Goal: Task Accomplishment & Management: Manage account settings

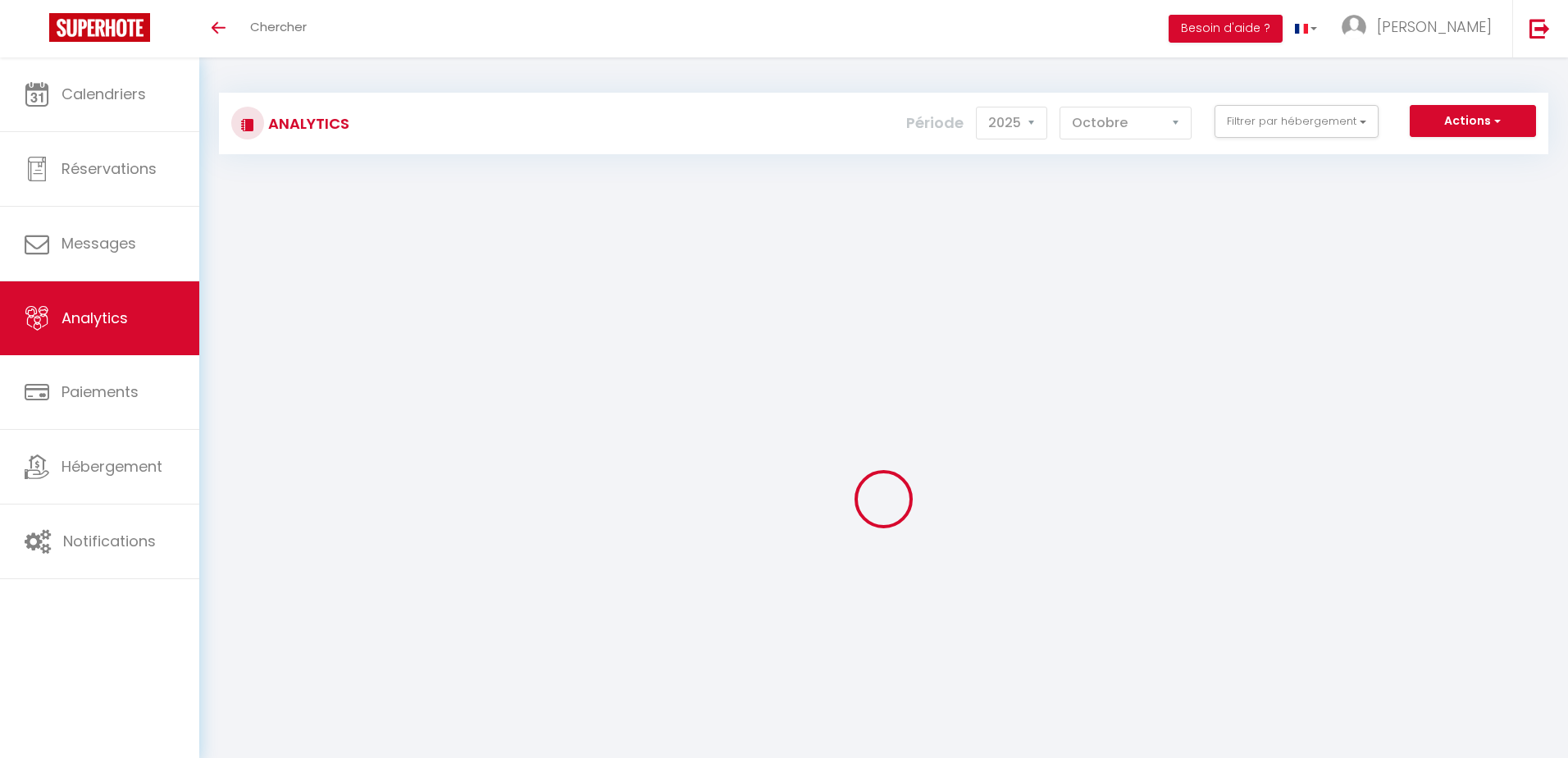
select select "2025"
select select "10"
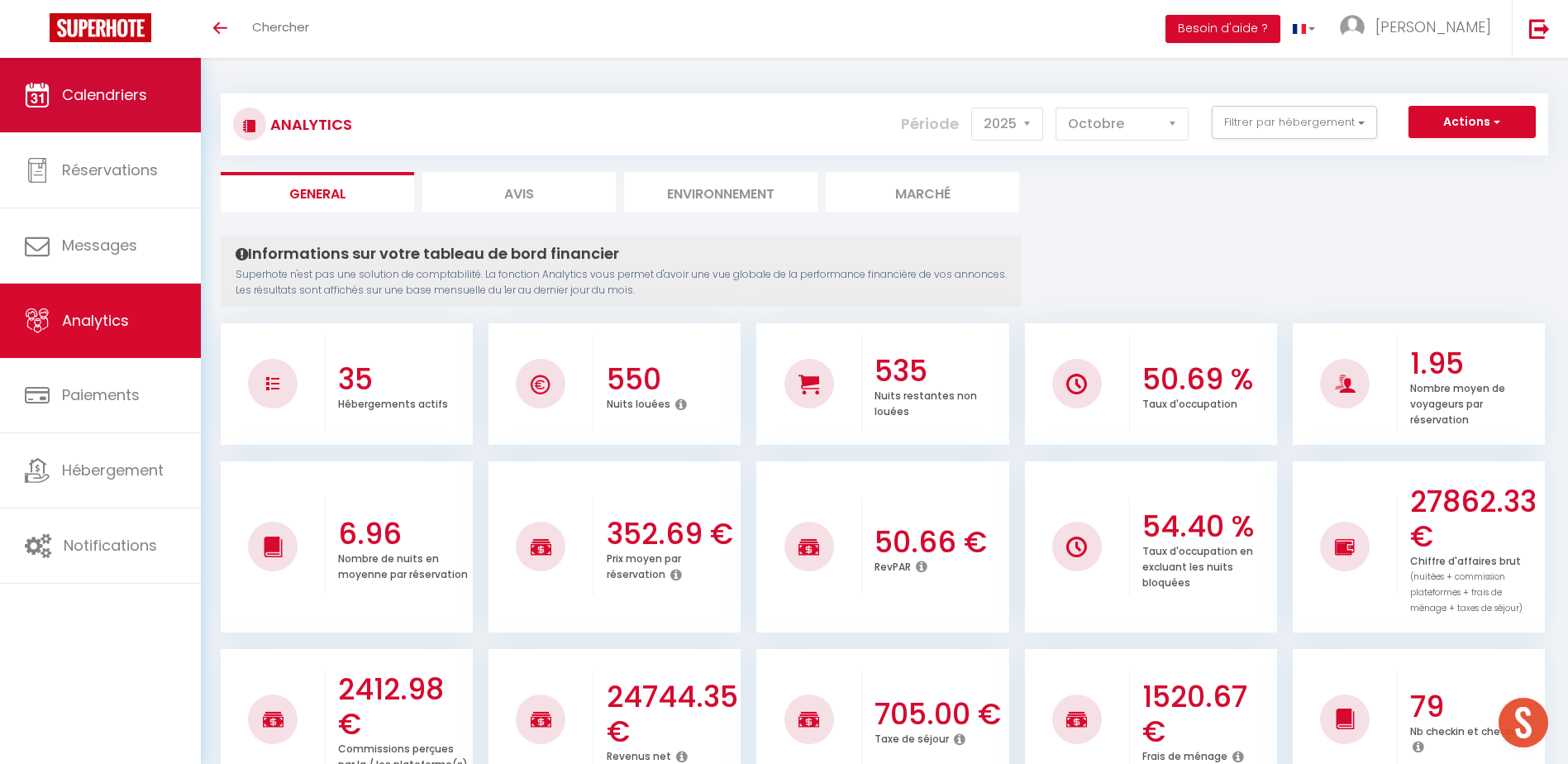
click at [129, 118] on link "Calendriers" at bounding box center [101, 95] width 201 height 75
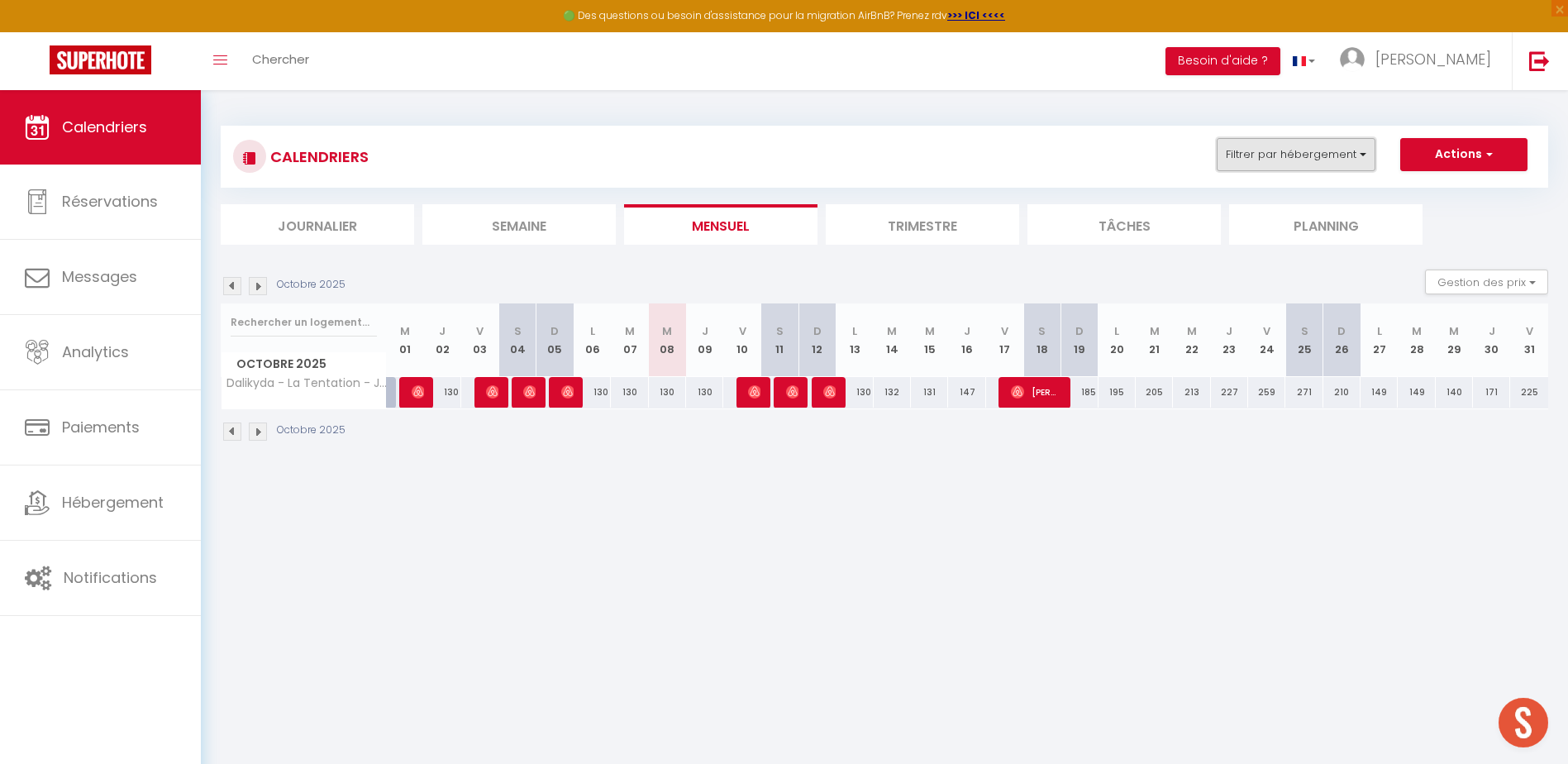
click at [1272, 145] on button "Filtrer par hébergement" at bounding box center [1295, 154] width 158 height 33
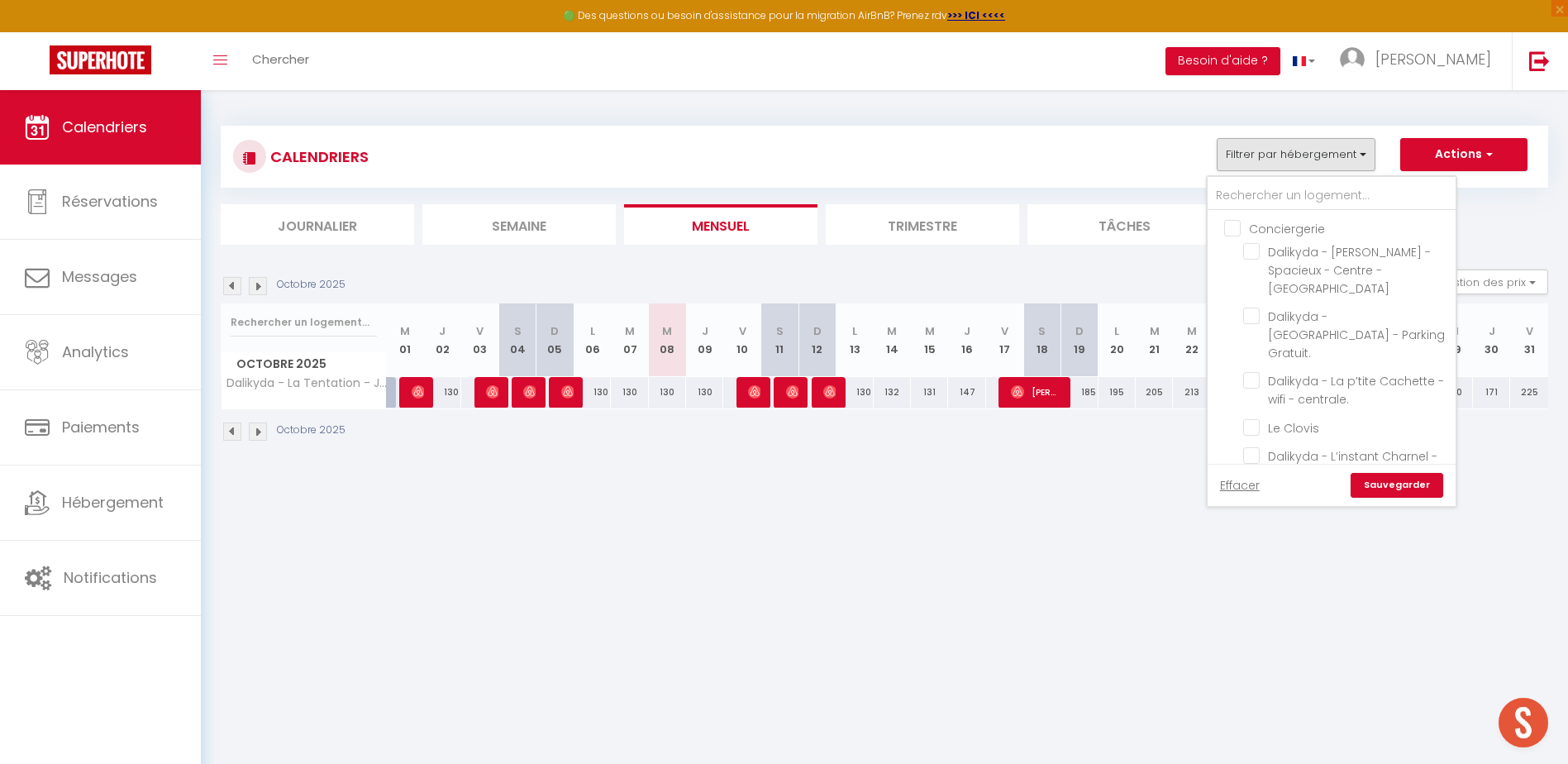
click at [1227, 229] on input "Conciergerie" at bounding box center [1348, 227] width 248 height 17
checkbox input "true"
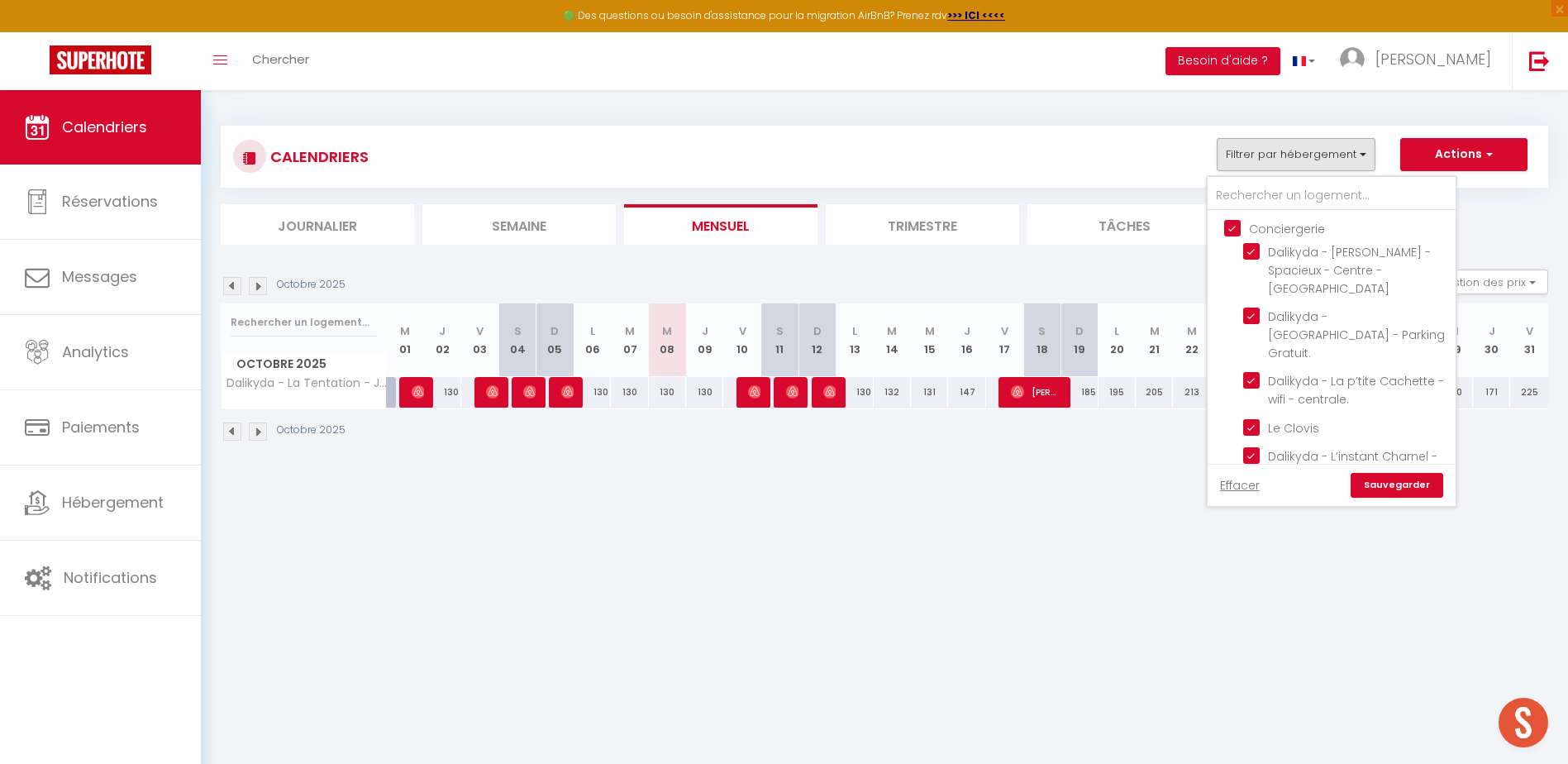
checkbox input "true"
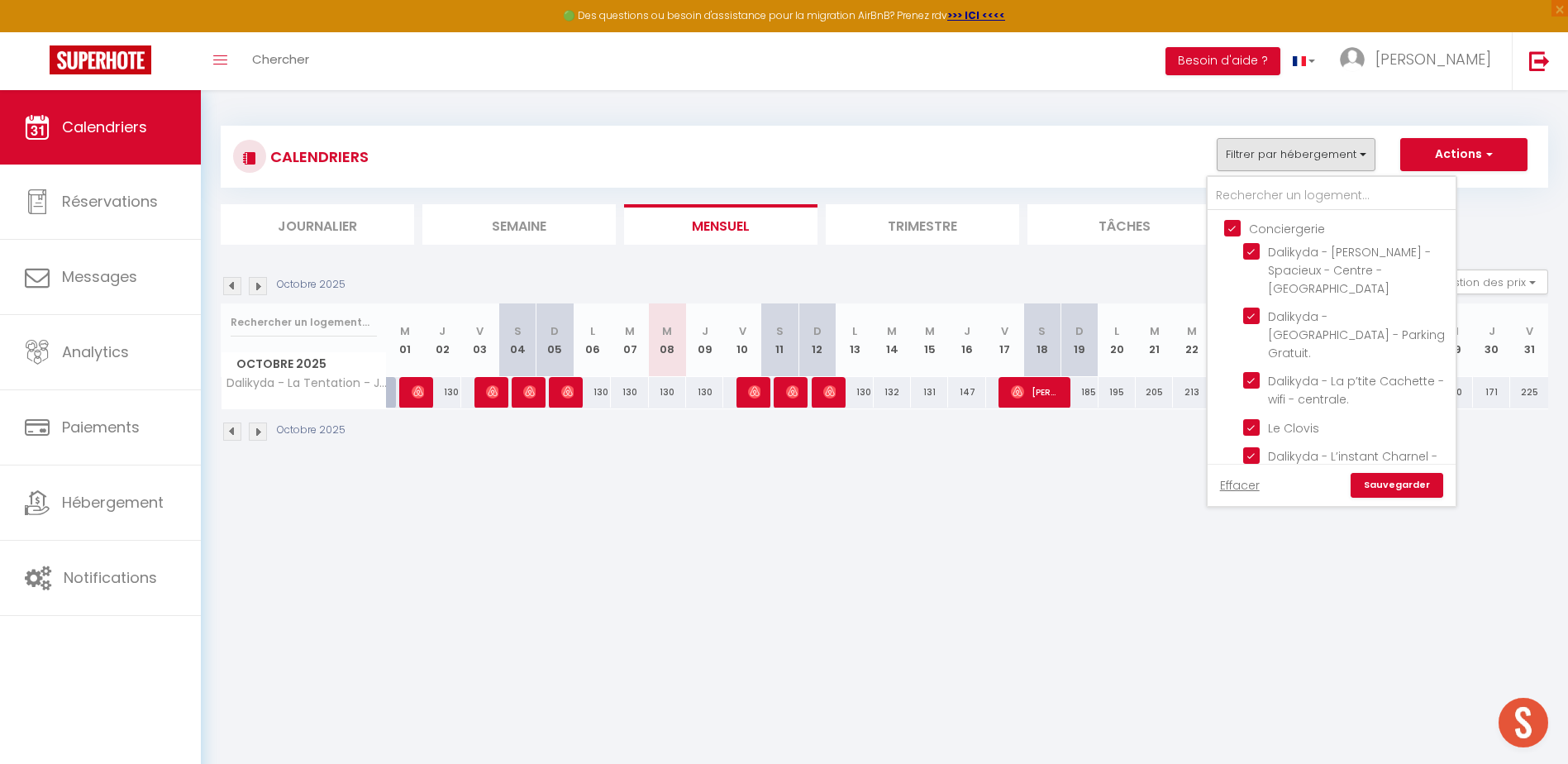
checkbox input "true"
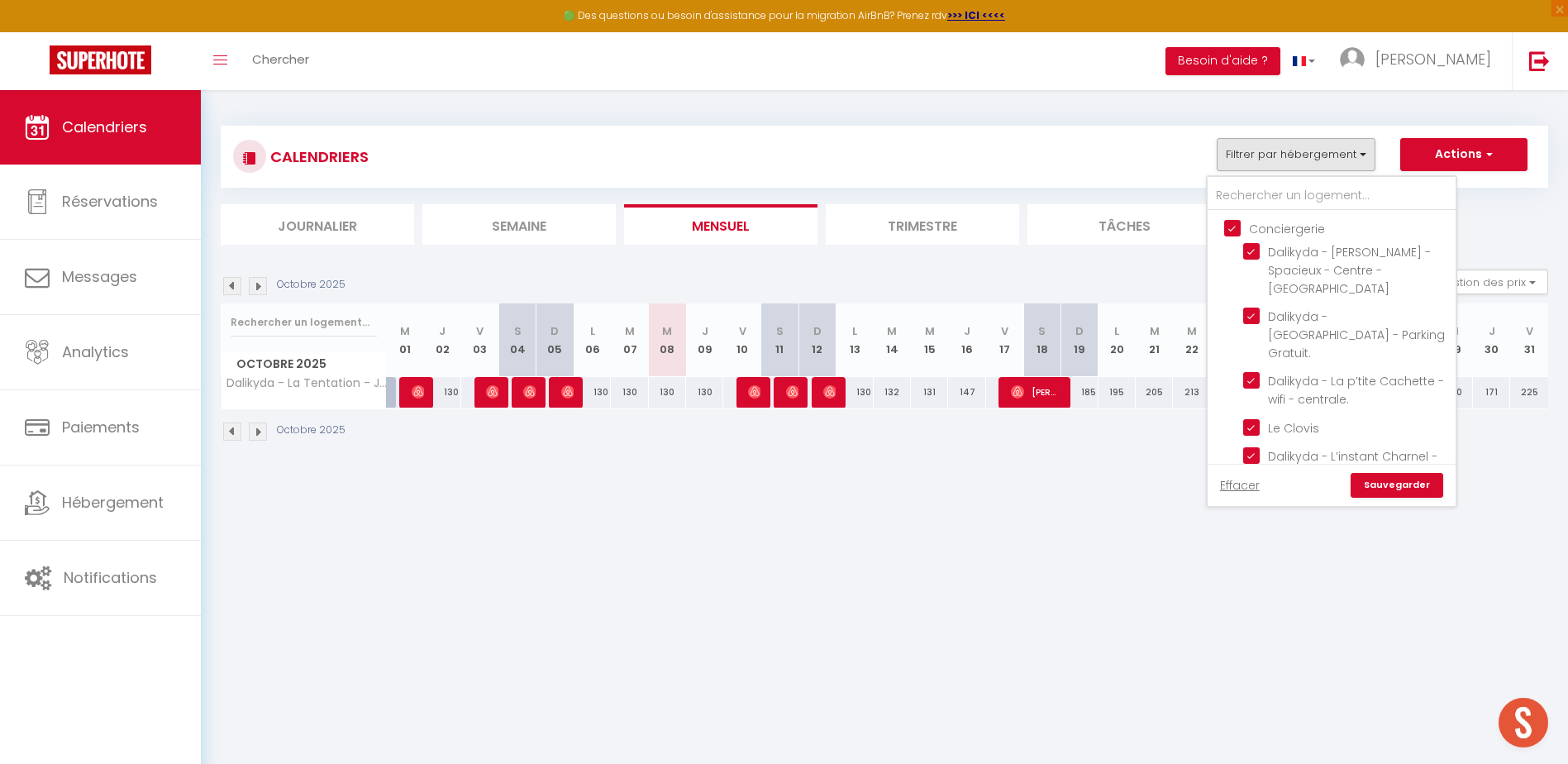
checkbox input "true"
checkbox input "false"
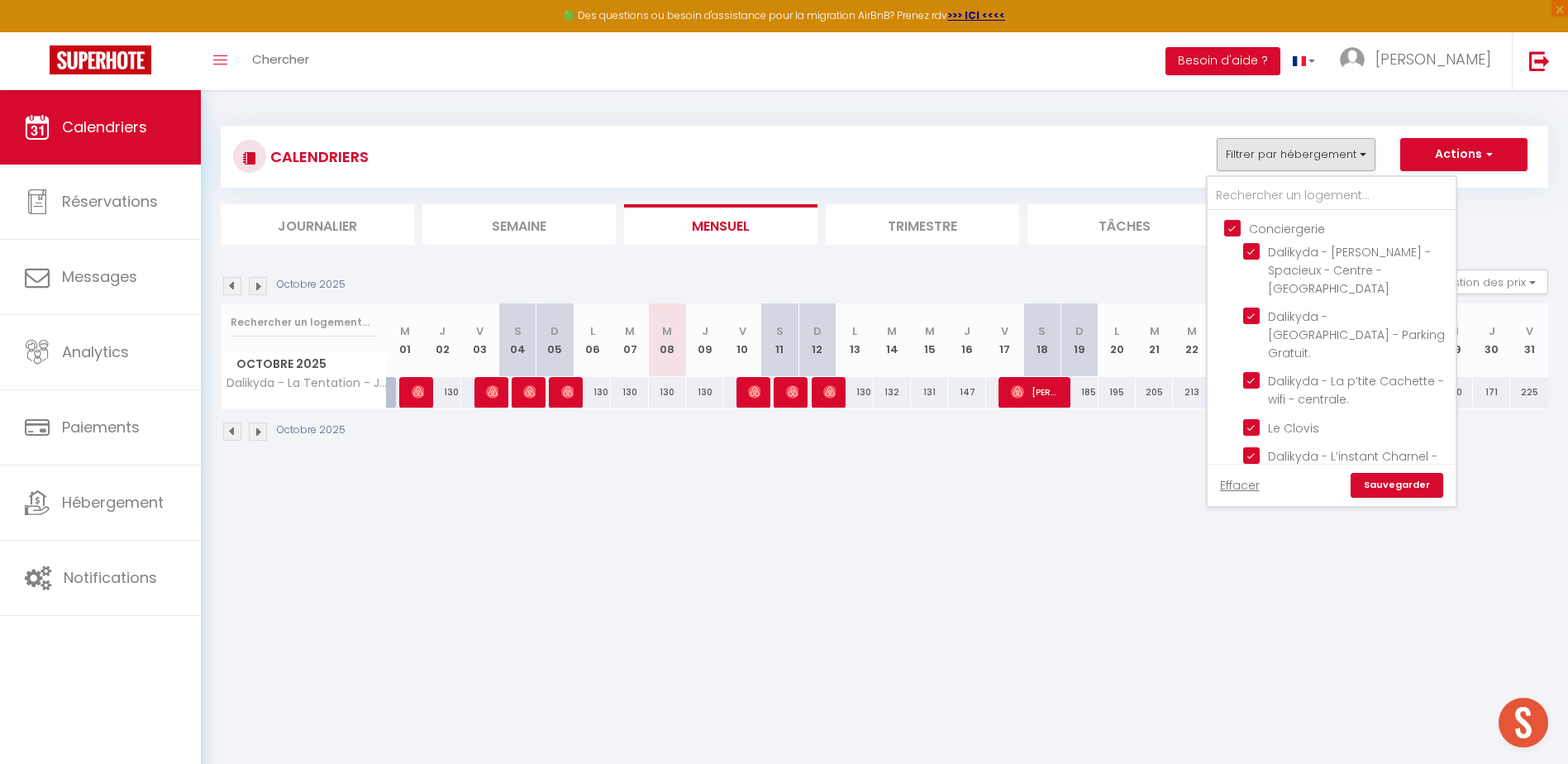
checkbox input "false"
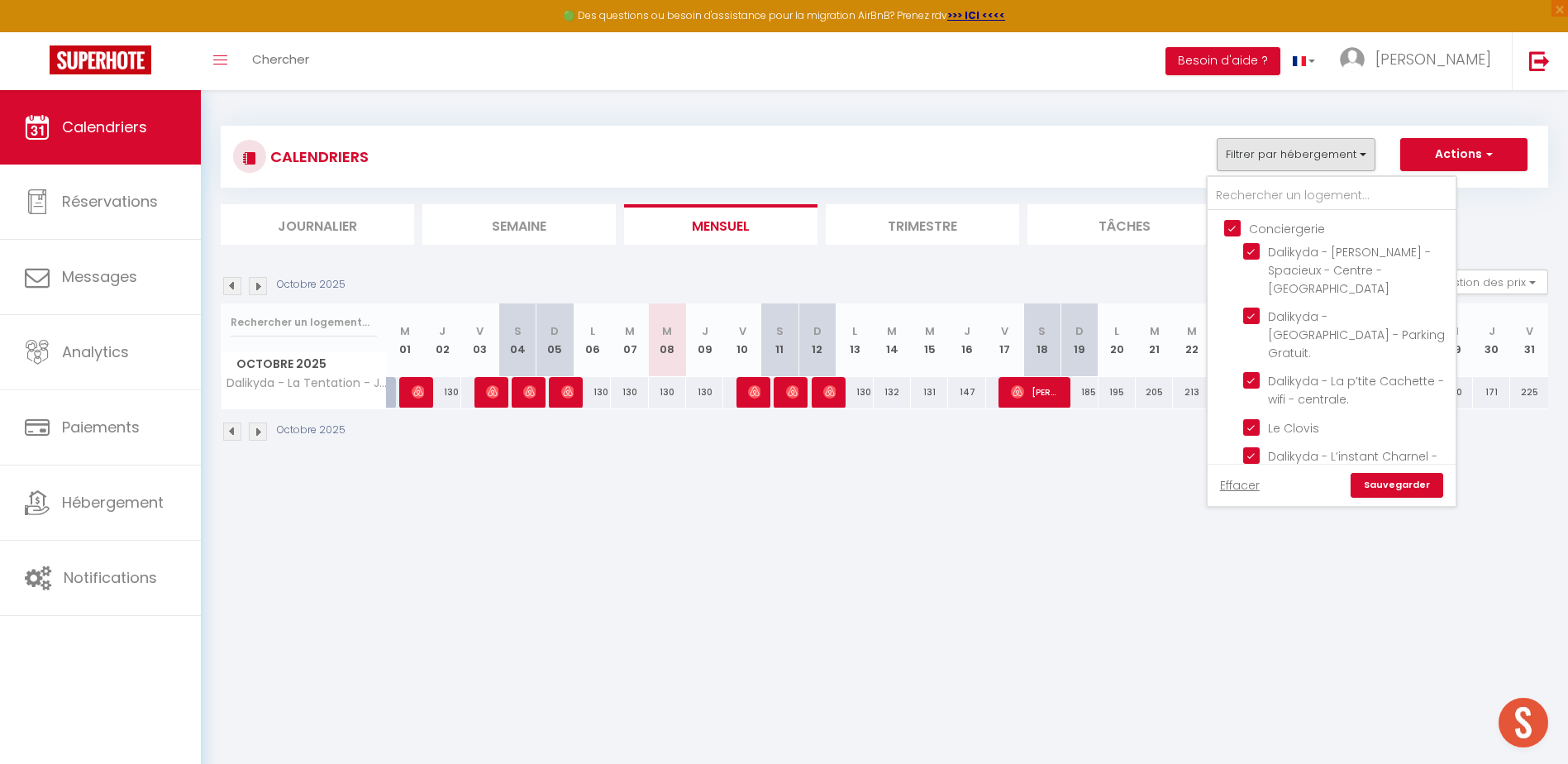
checkbox input "false"
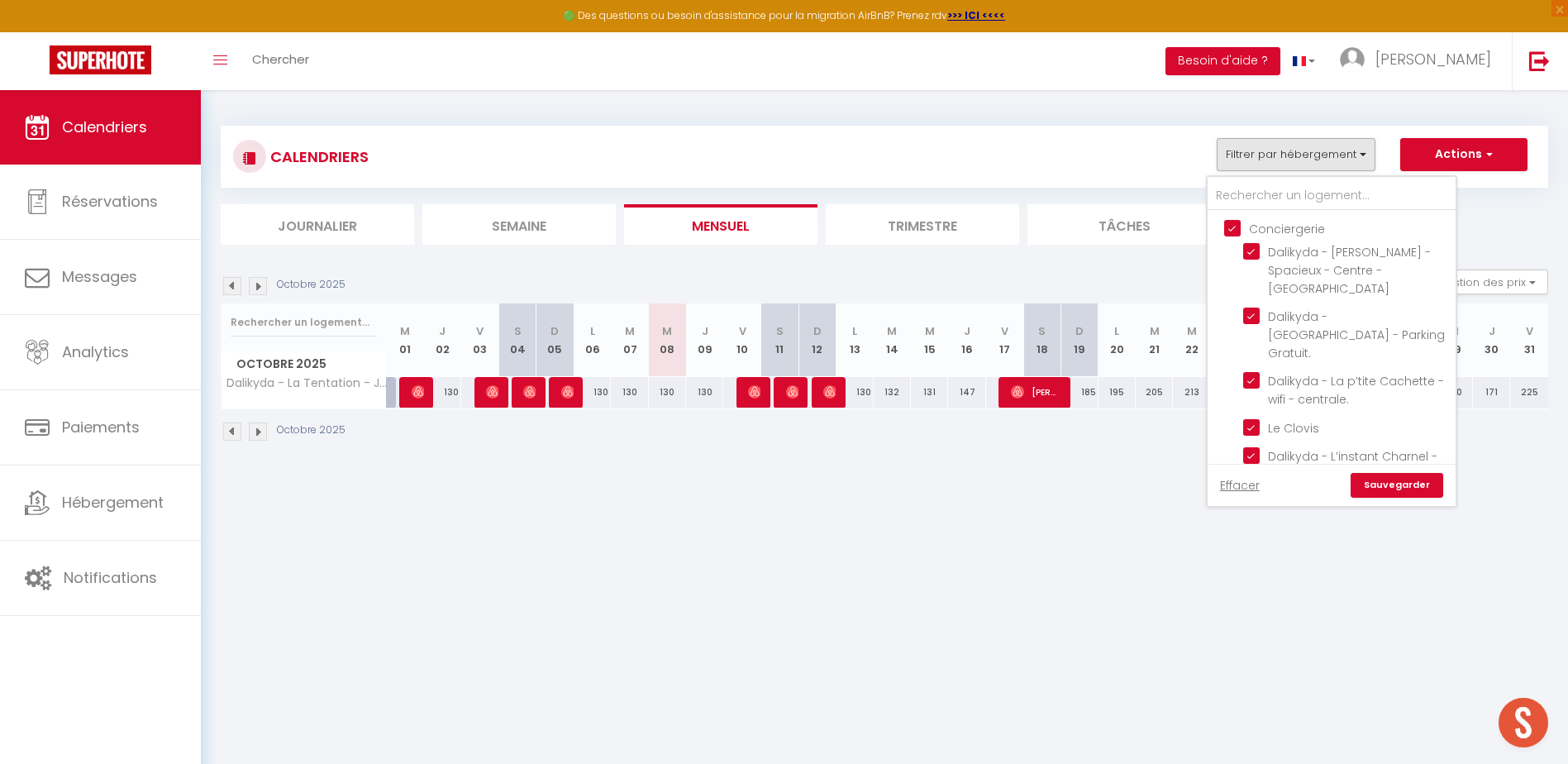
checkbox input "false"
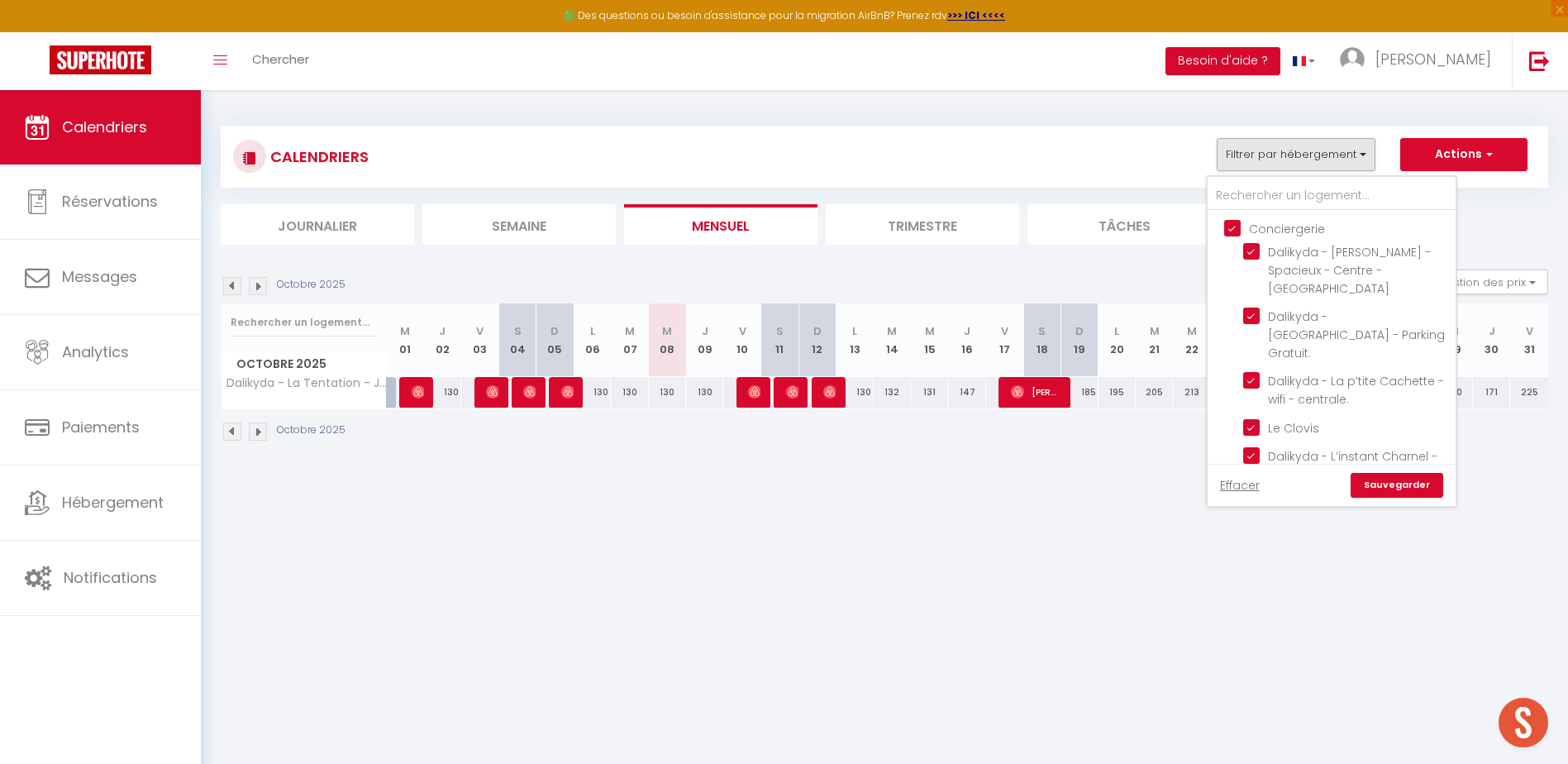
checkbox input "false"
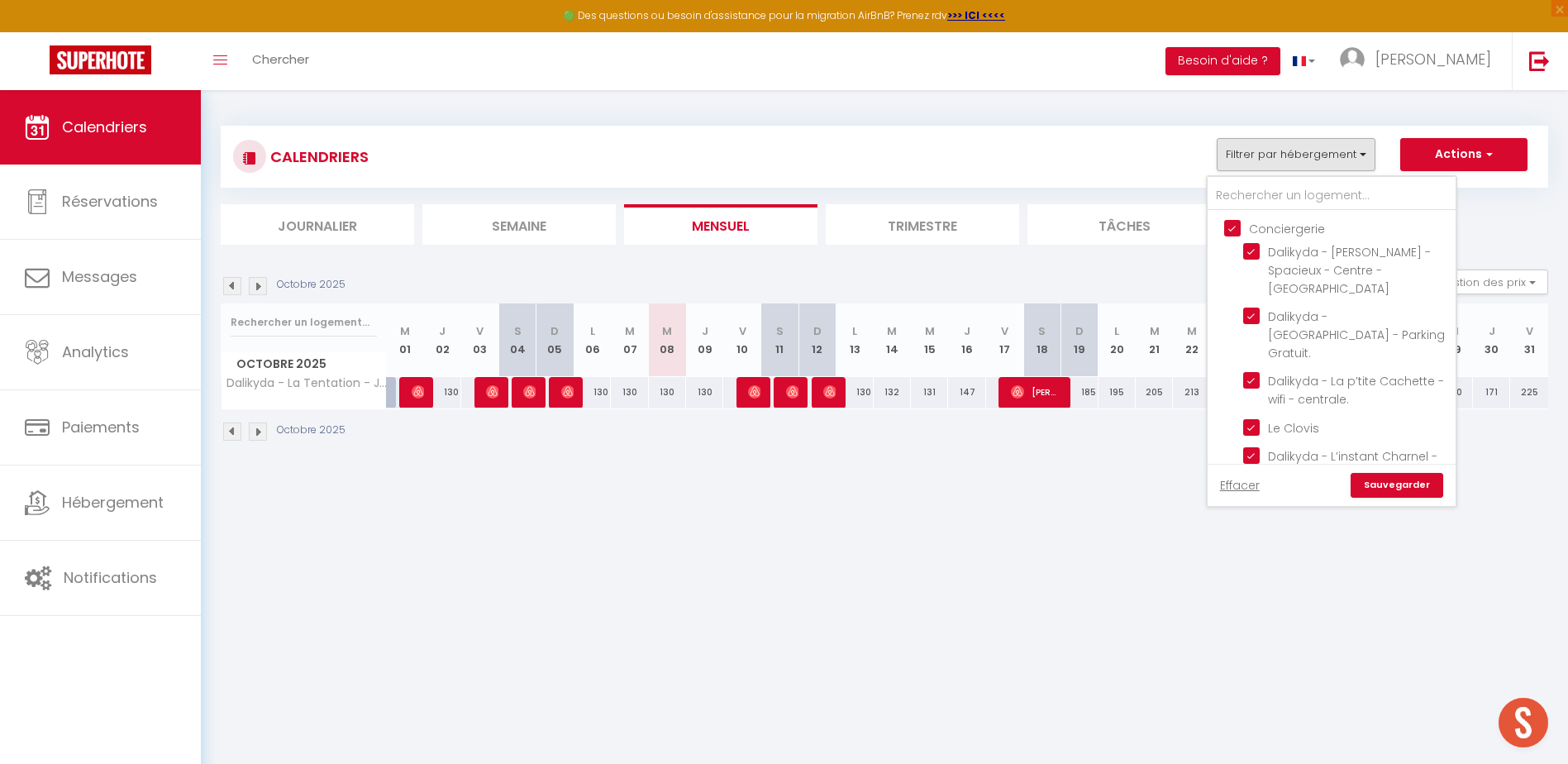
checkbox input "false"
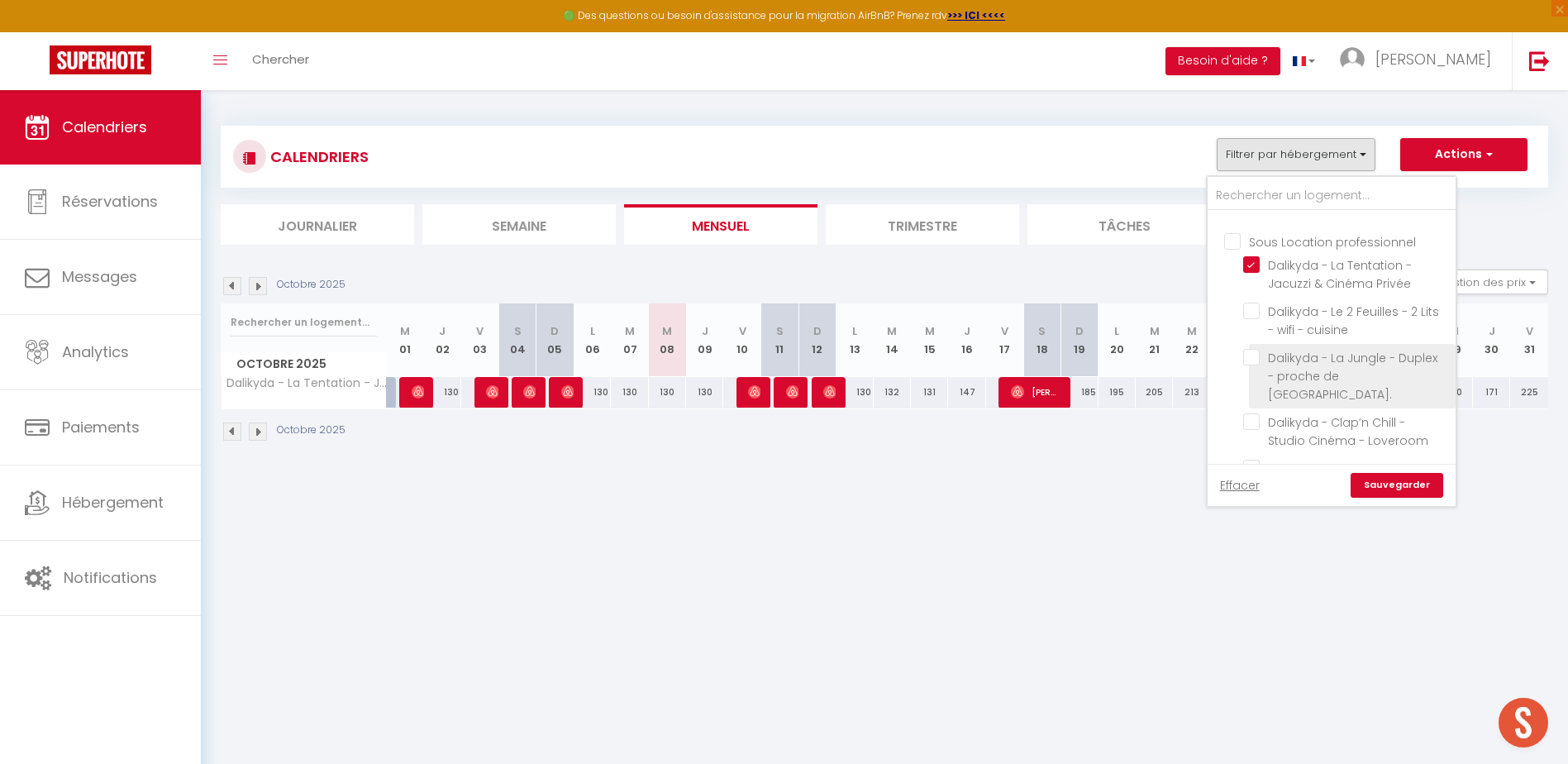
scroll to position [496, 0]
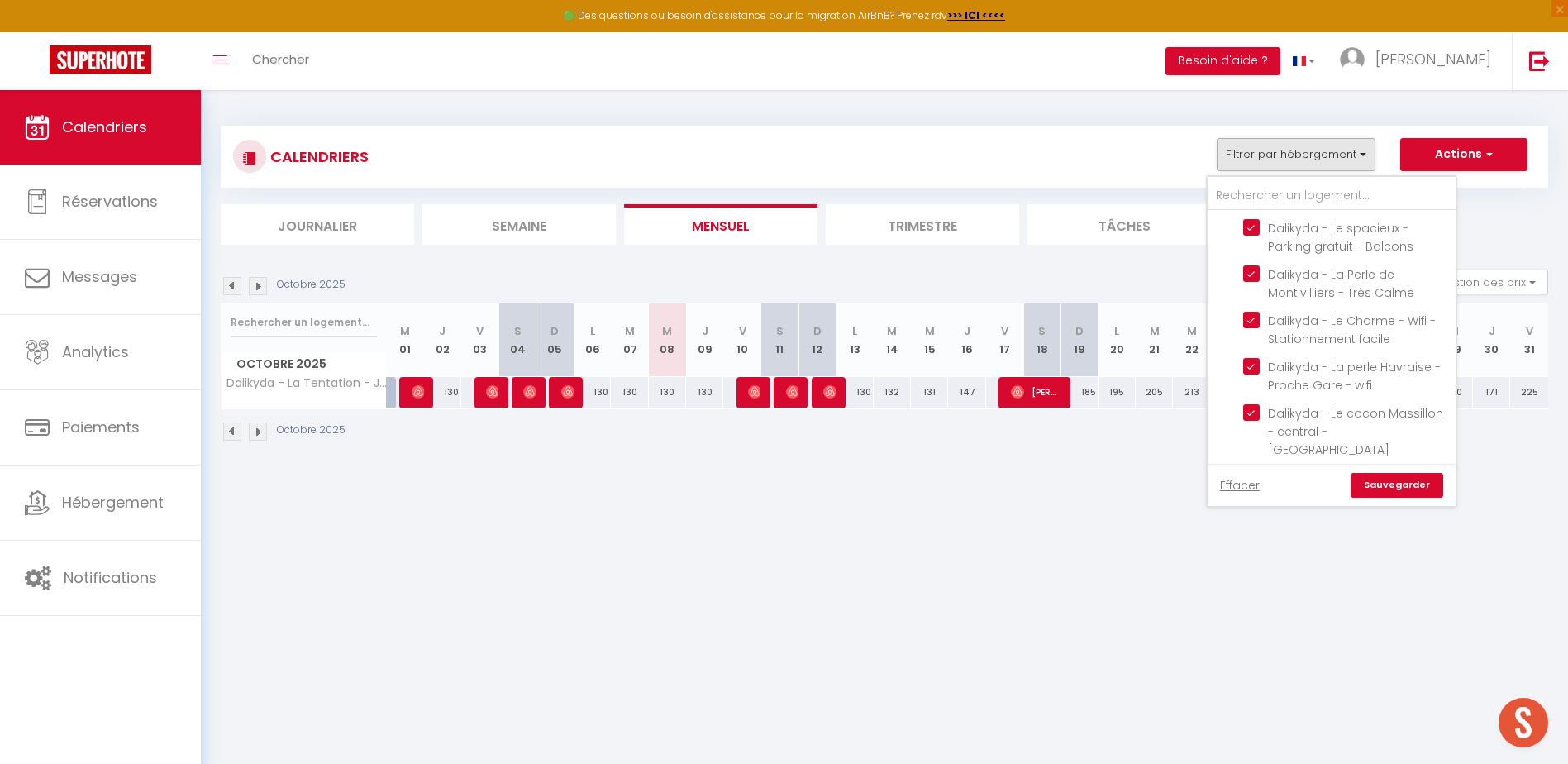
drag, startPoint x: 1228, startPoint y: 397, endPoint x: 1256, endPoint y: 377, distance: 34.4
click at [1228, 481] on input "Sous Location professionnel" at bounding box center [1348, 489] width 248 height 17
checkbox input "true"
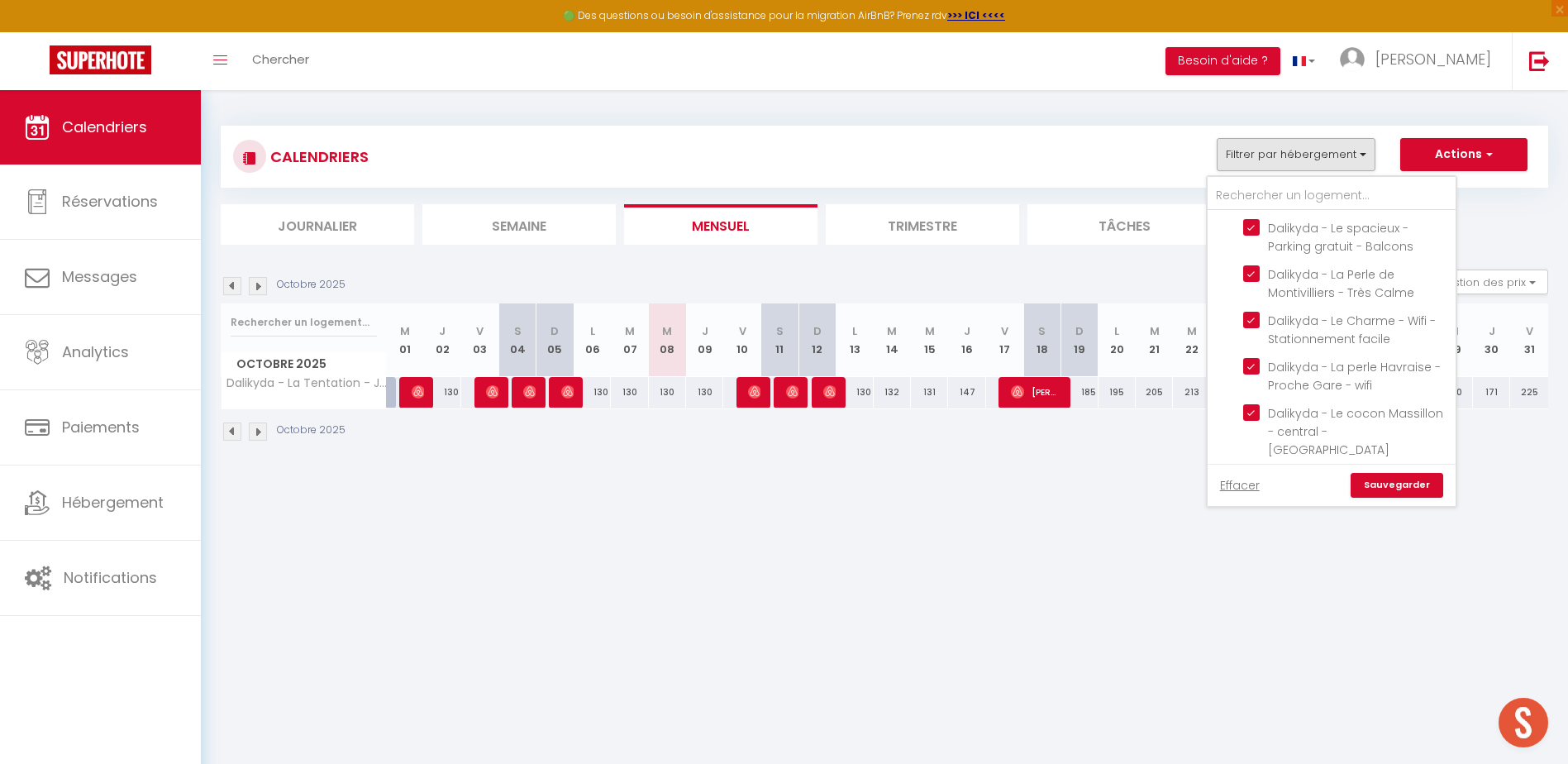
checkbox input "true"
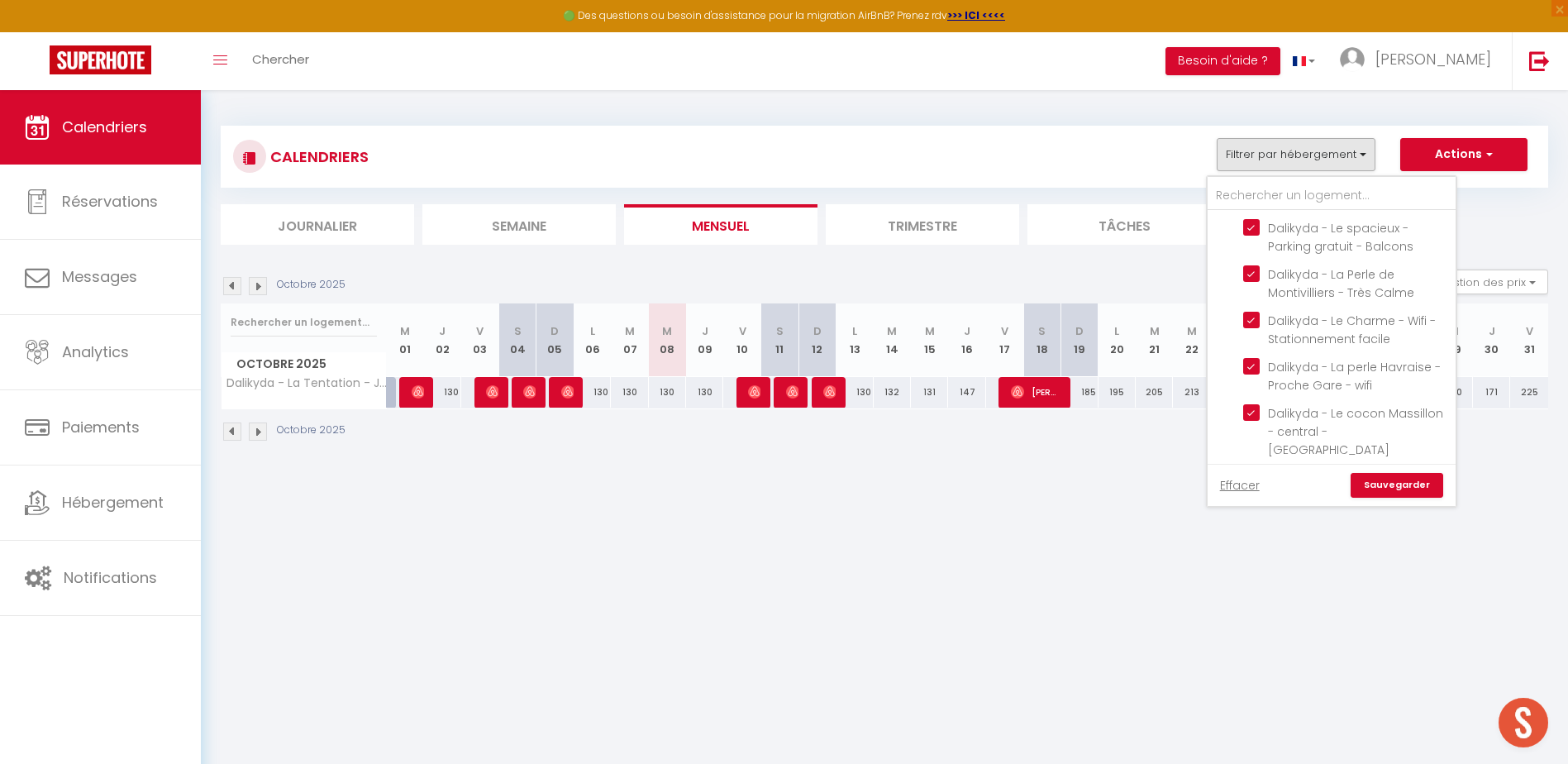
checkbox input "true"
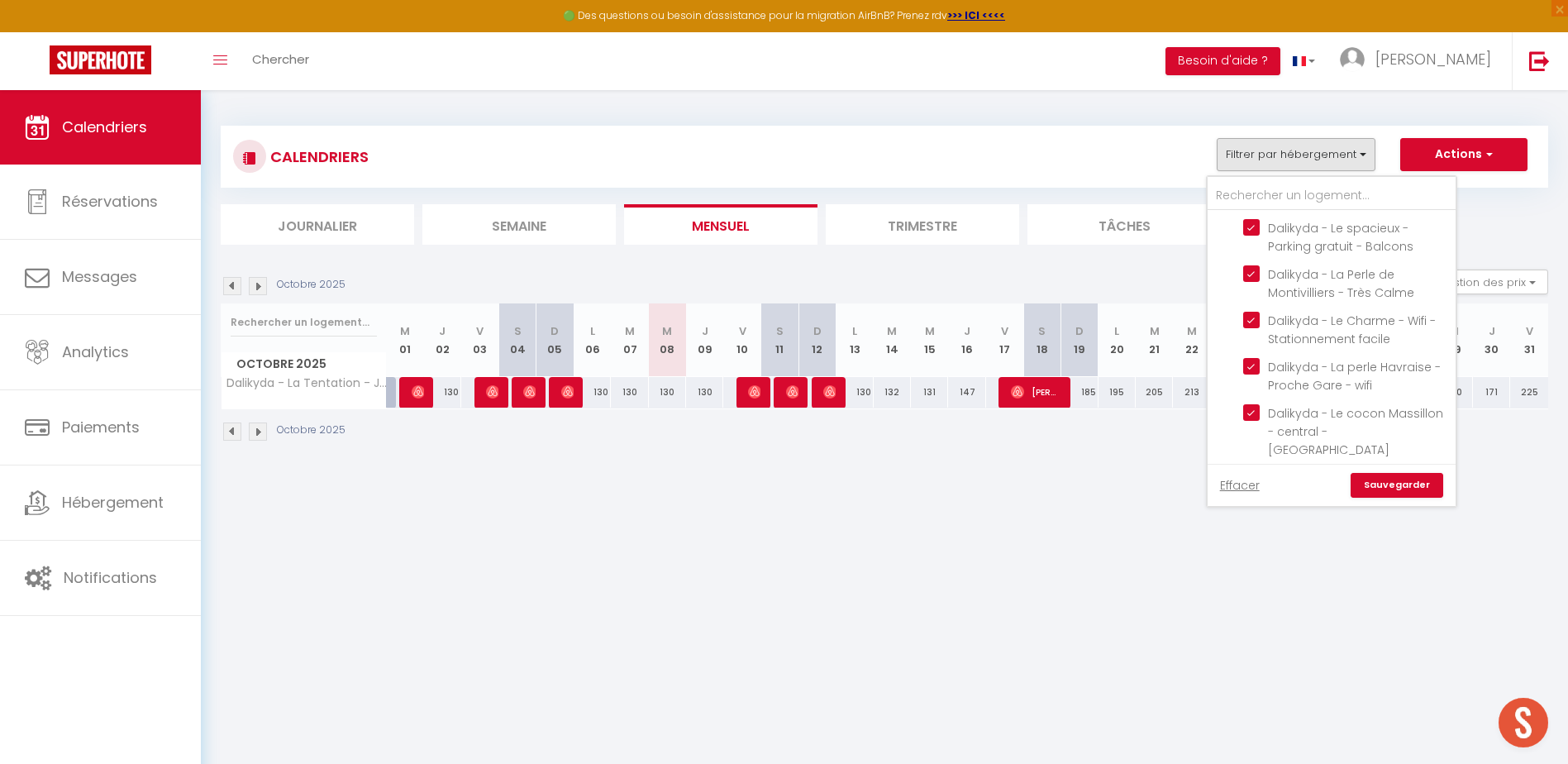
checkbox input "true"
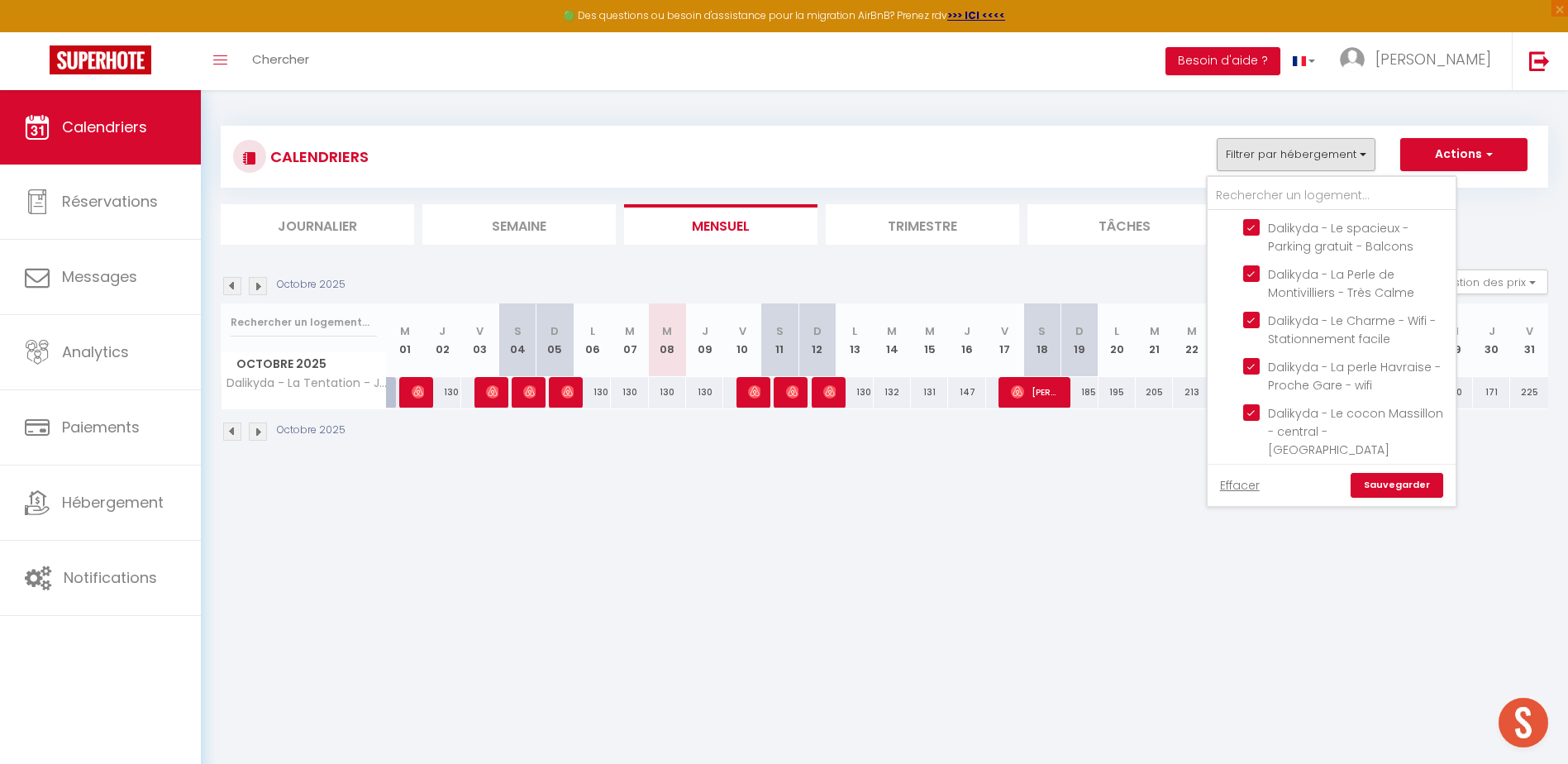
checkbox input "true"
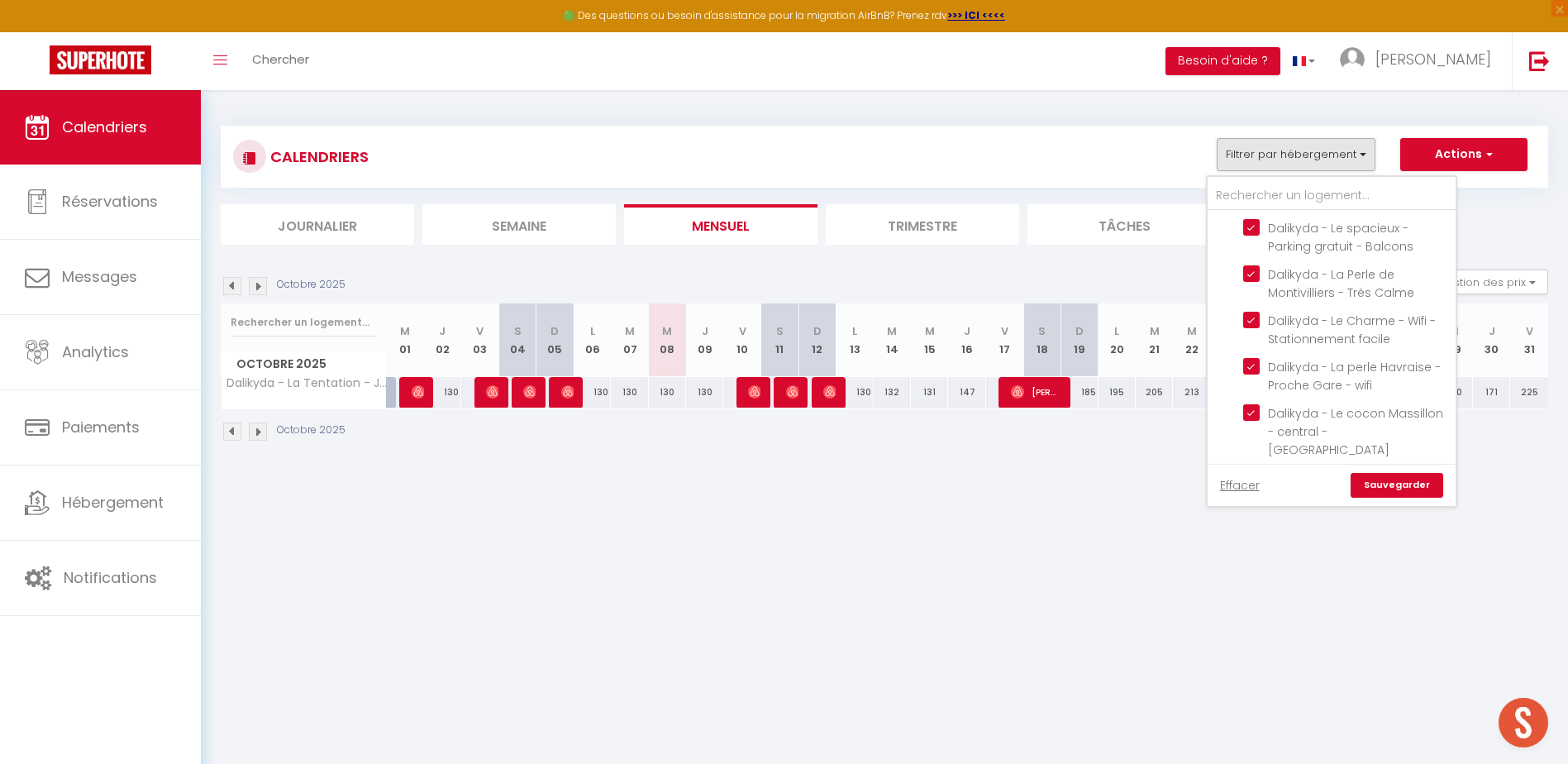
checkbox input "true"
checkbox input "false"
checkbox input "true"
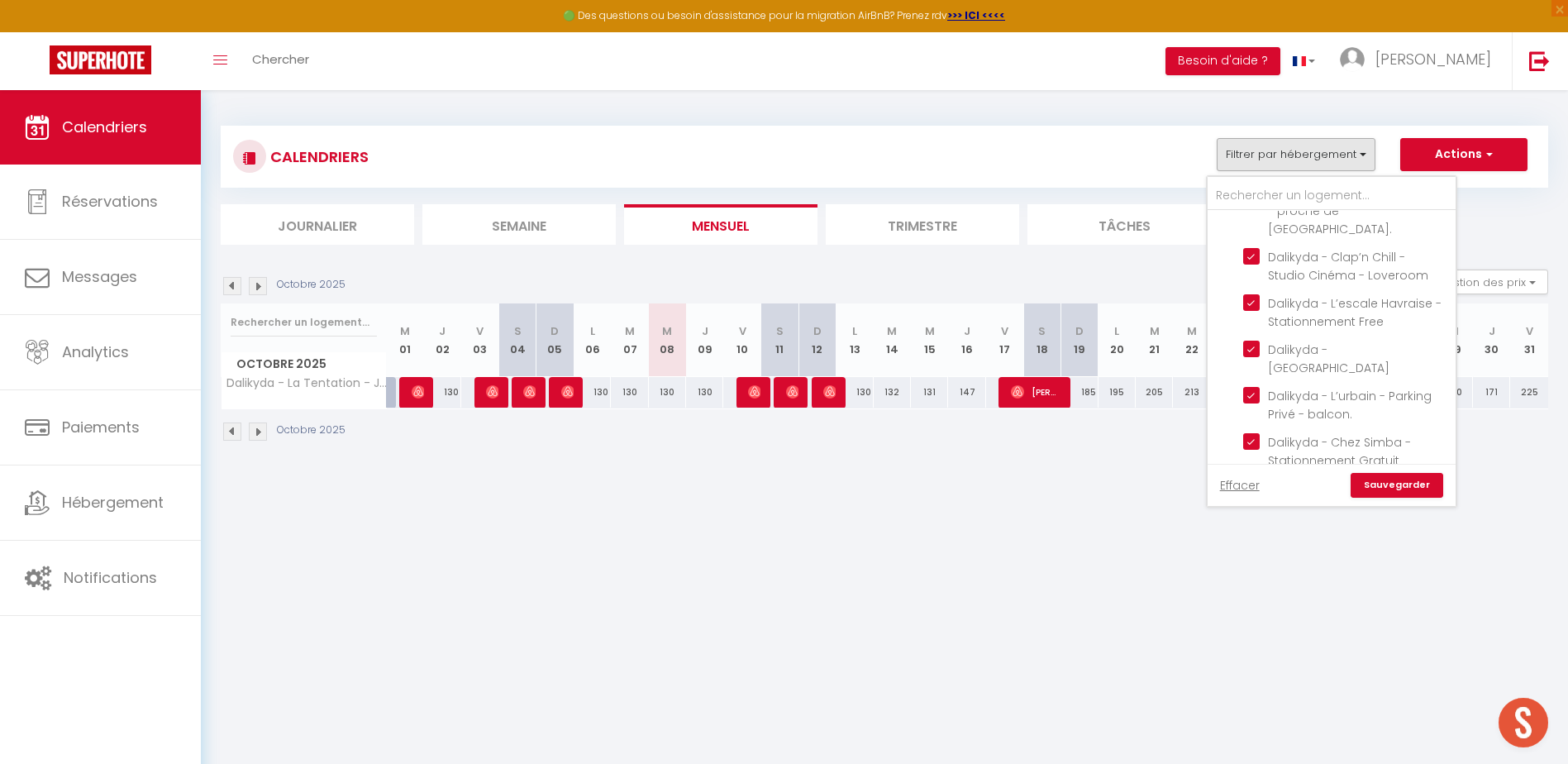
scroll to position [1323, 0]
click at [1399, 479] on link "Sauvegarder" at bounding box center [1397, 486] width 92 height 25
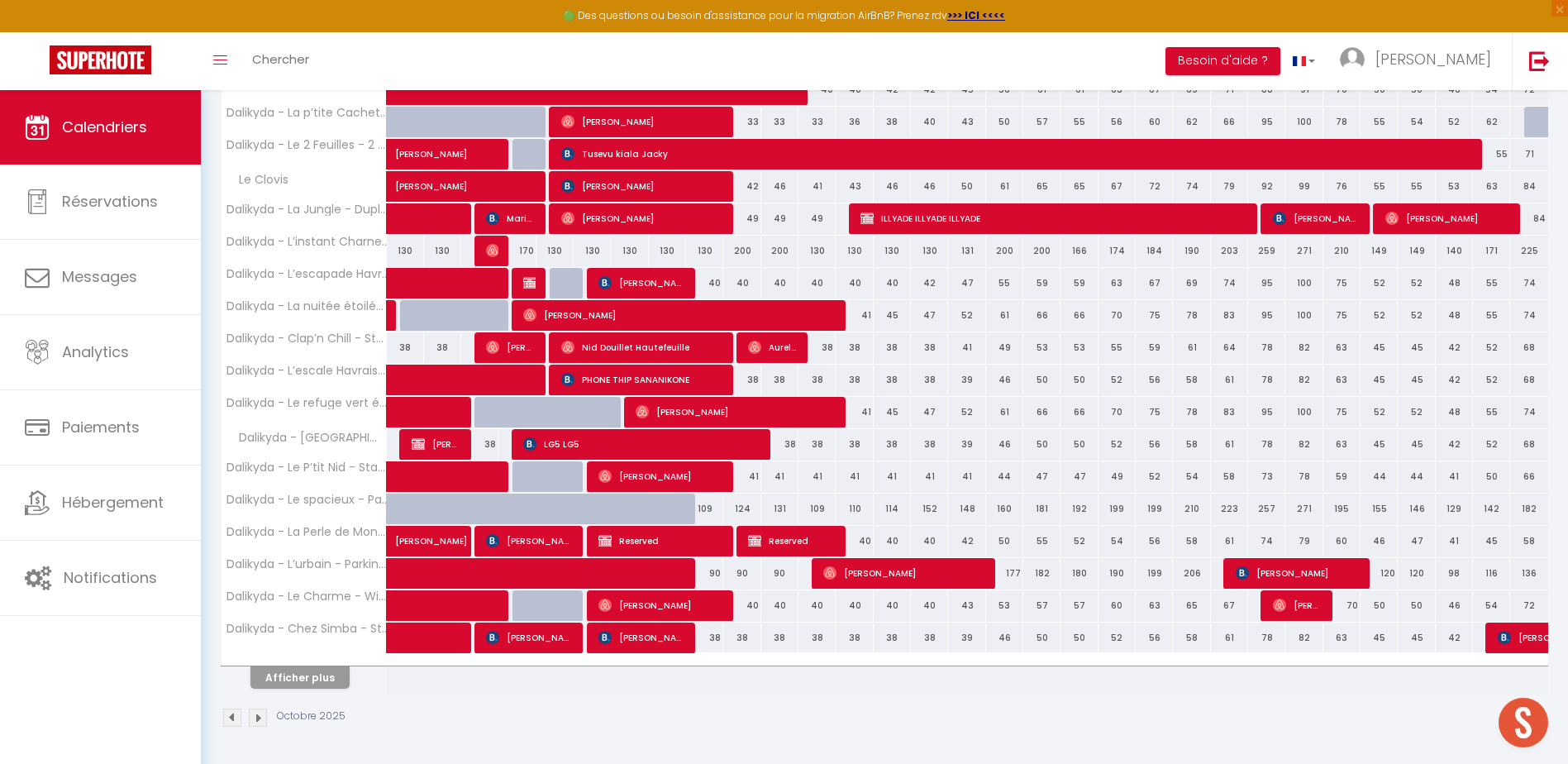
scroll to position [438, 0]
click at [321, 679] on button "Afficher plus" at bounding box center [300, 678] width 99 height 23
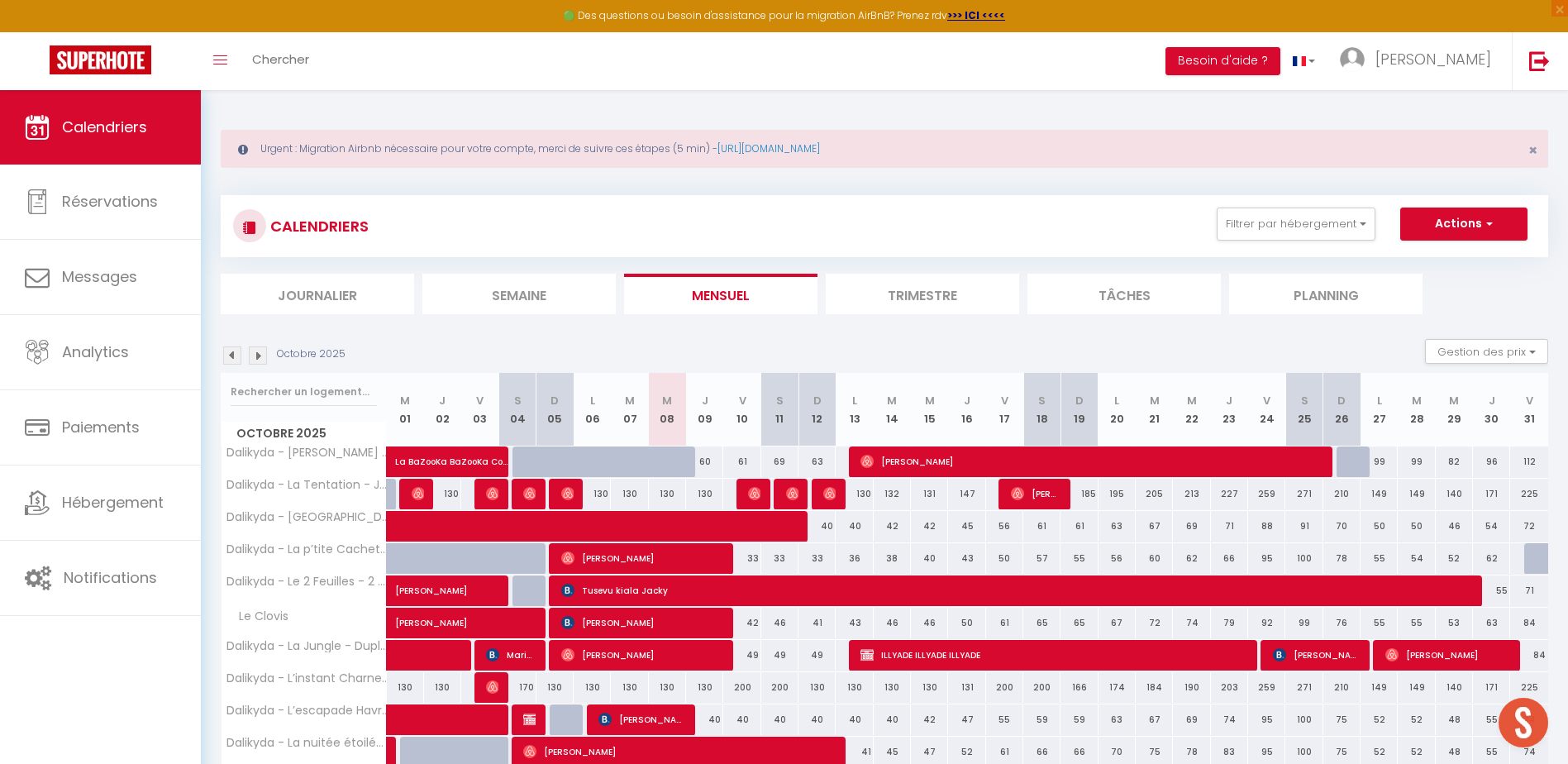
scroll to position [0, 0]
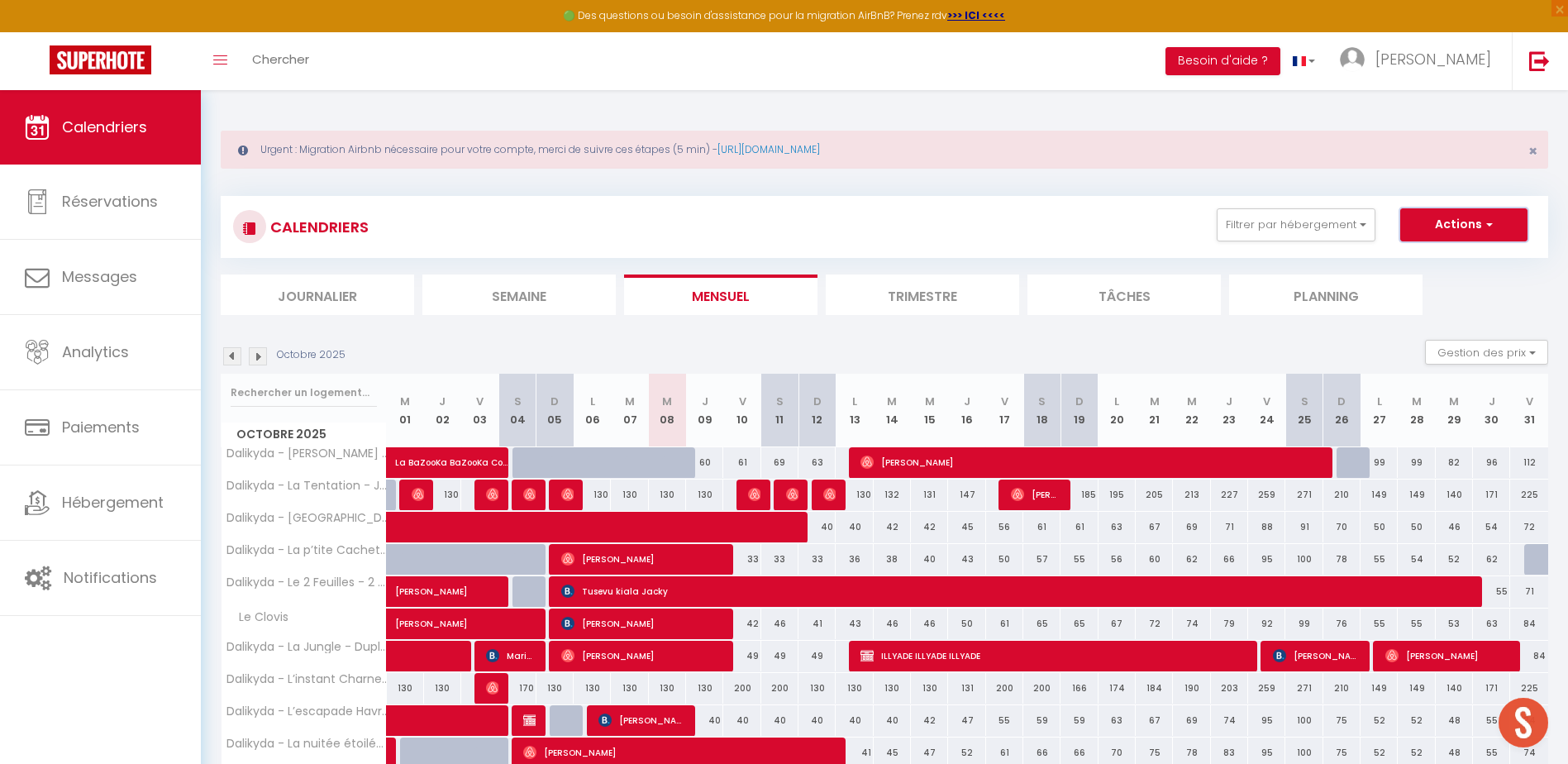
click at [1453, 238] on button "Actions" at bounding box center [1464, 224] width 127 height 33
click at [1451, 230] on button "Actions" at bounding box center [1464, 224] width 127 height 33
click at [1308, 228] on button "Filtrer par hébergement" at bounding box center [1295, 224] width 158 height 33
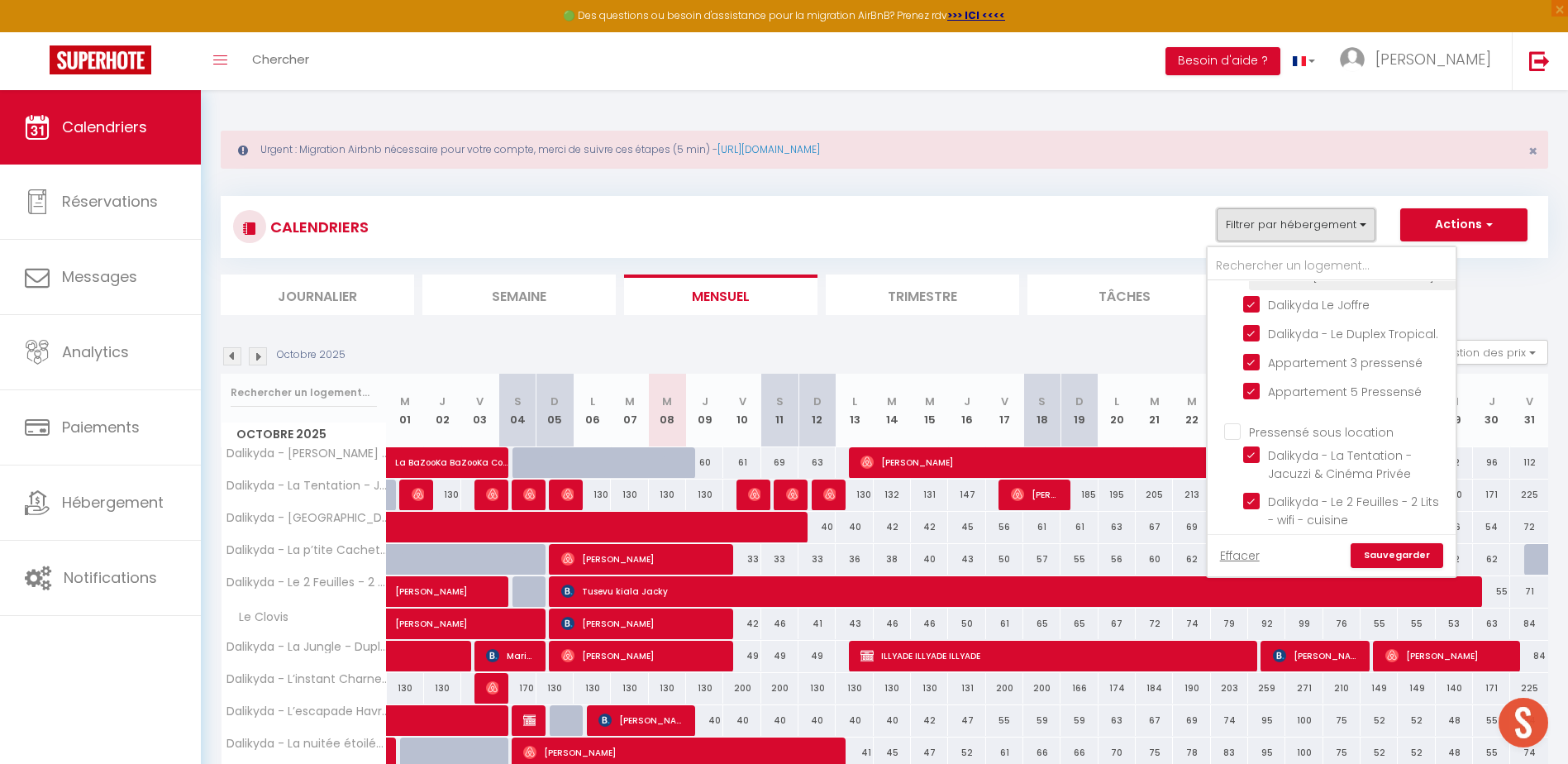
scroll to position [1655, 0]
click at [1246, 587] on input "La doublette" at bounding box center [1347, 595] width 206 height 17
checkbox input "true"
click at [1403, 551] on link "Sauvegarder" at bounding box center [1397, 556] width 92 height 25
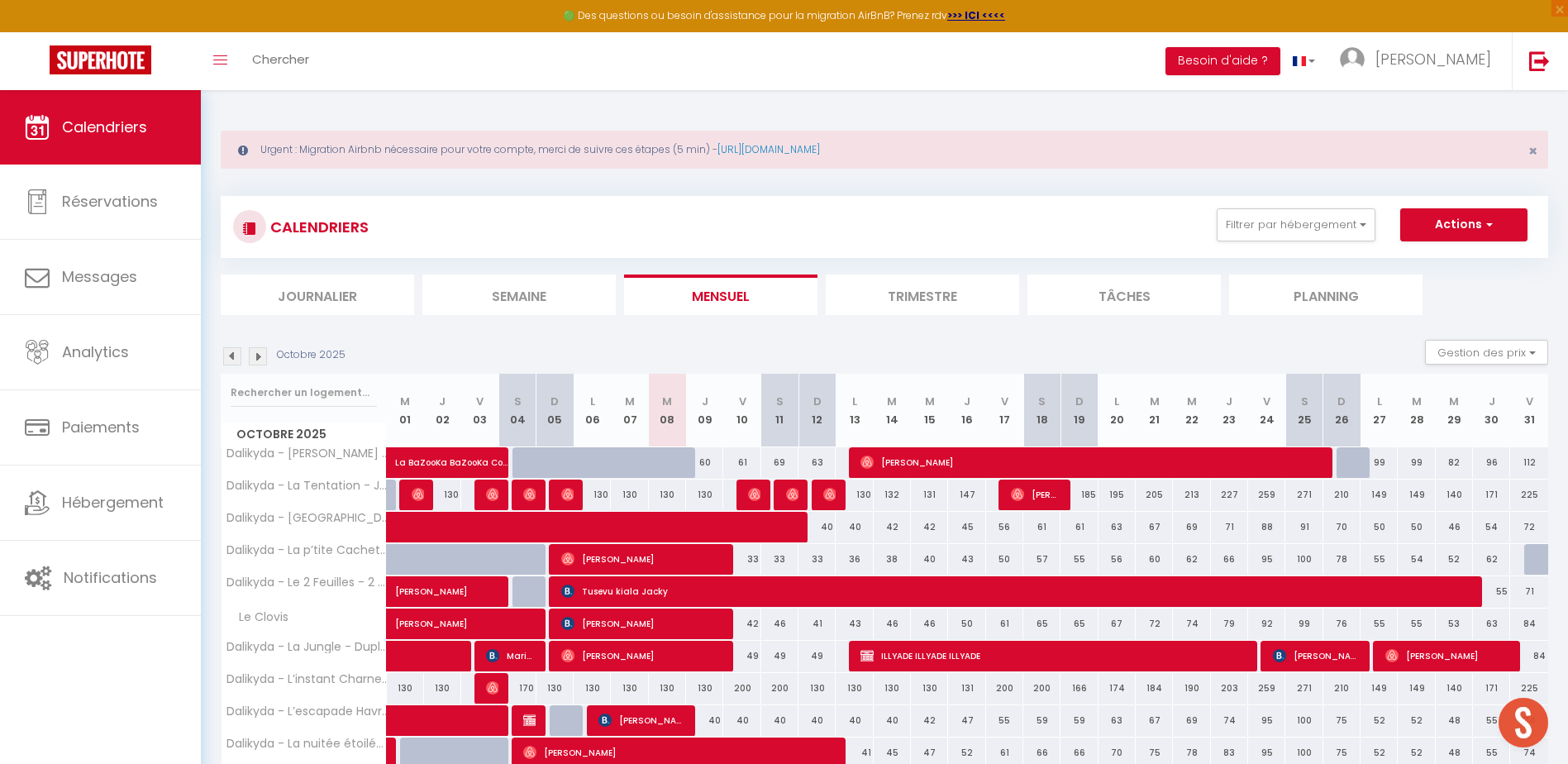
scroll to position [438, 0]
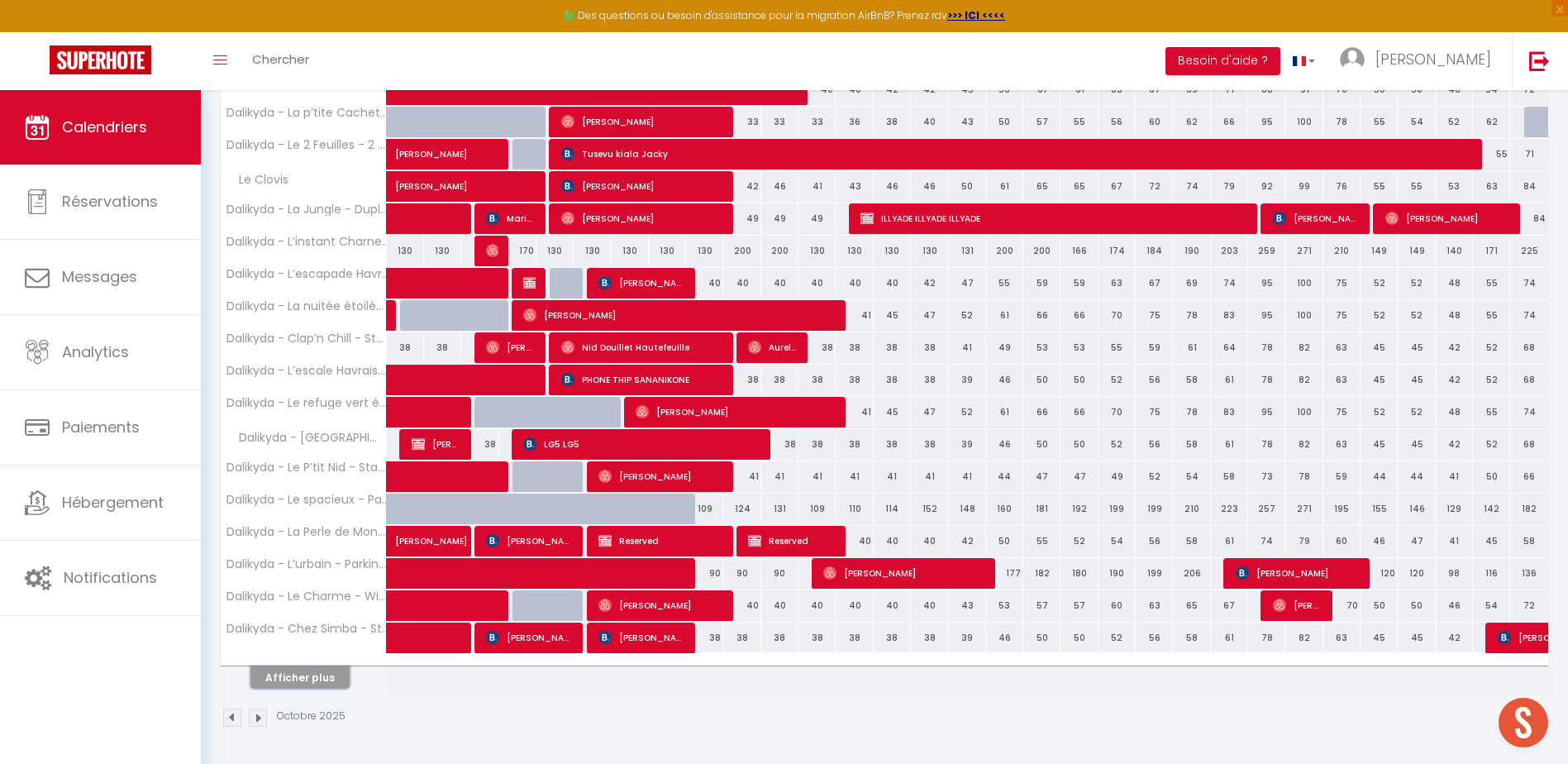
click at [306, 672] on button "Afficher plus" at bounding box center [300, 678] width 99 height 23
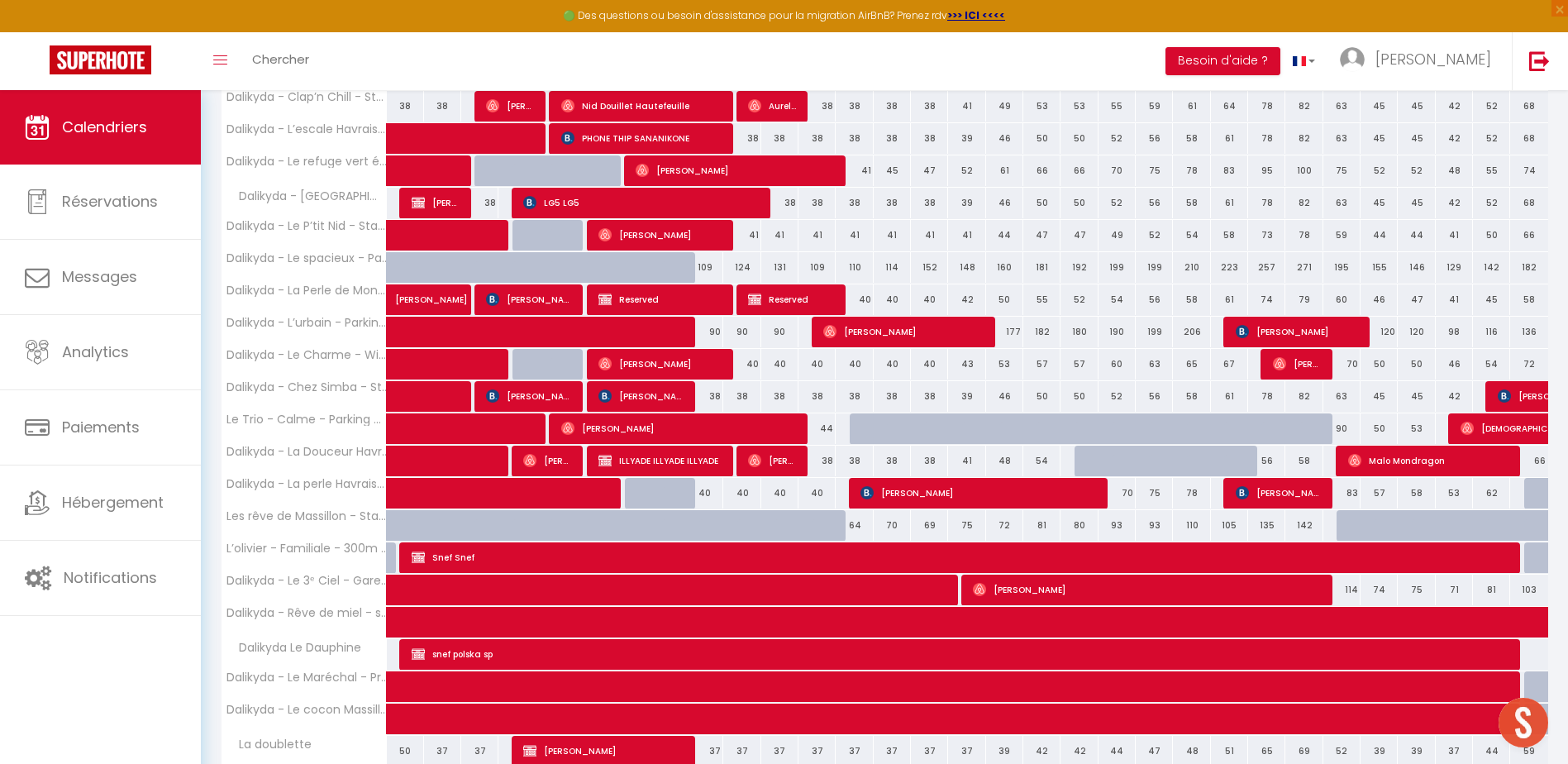
scroll to position [881, 0]
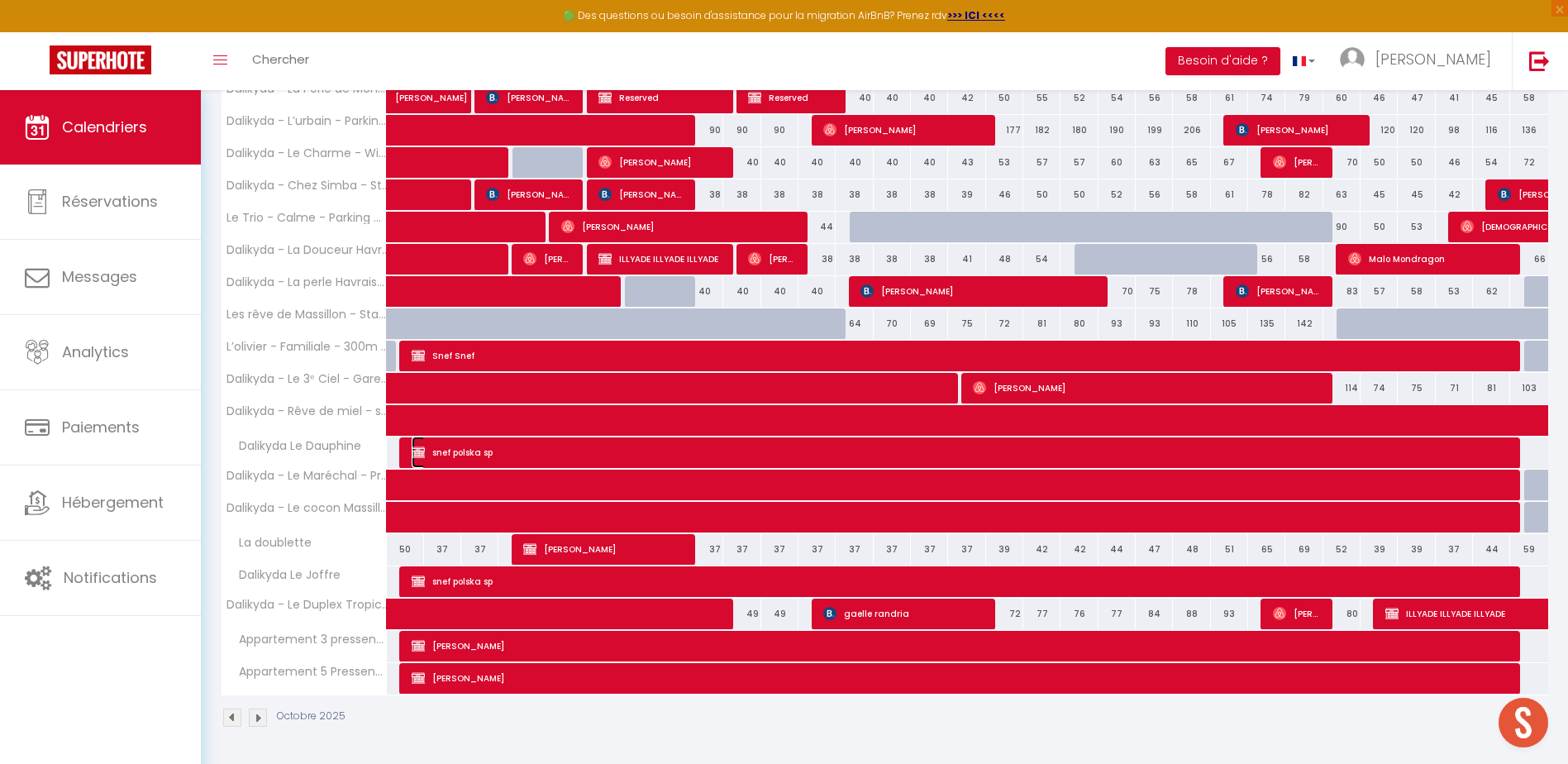
click at [916, 446] on span "snef polska sp" at bounding box center [957, 452] width 1091 height 31
select select "OK"
select select "KO"
select select "0"
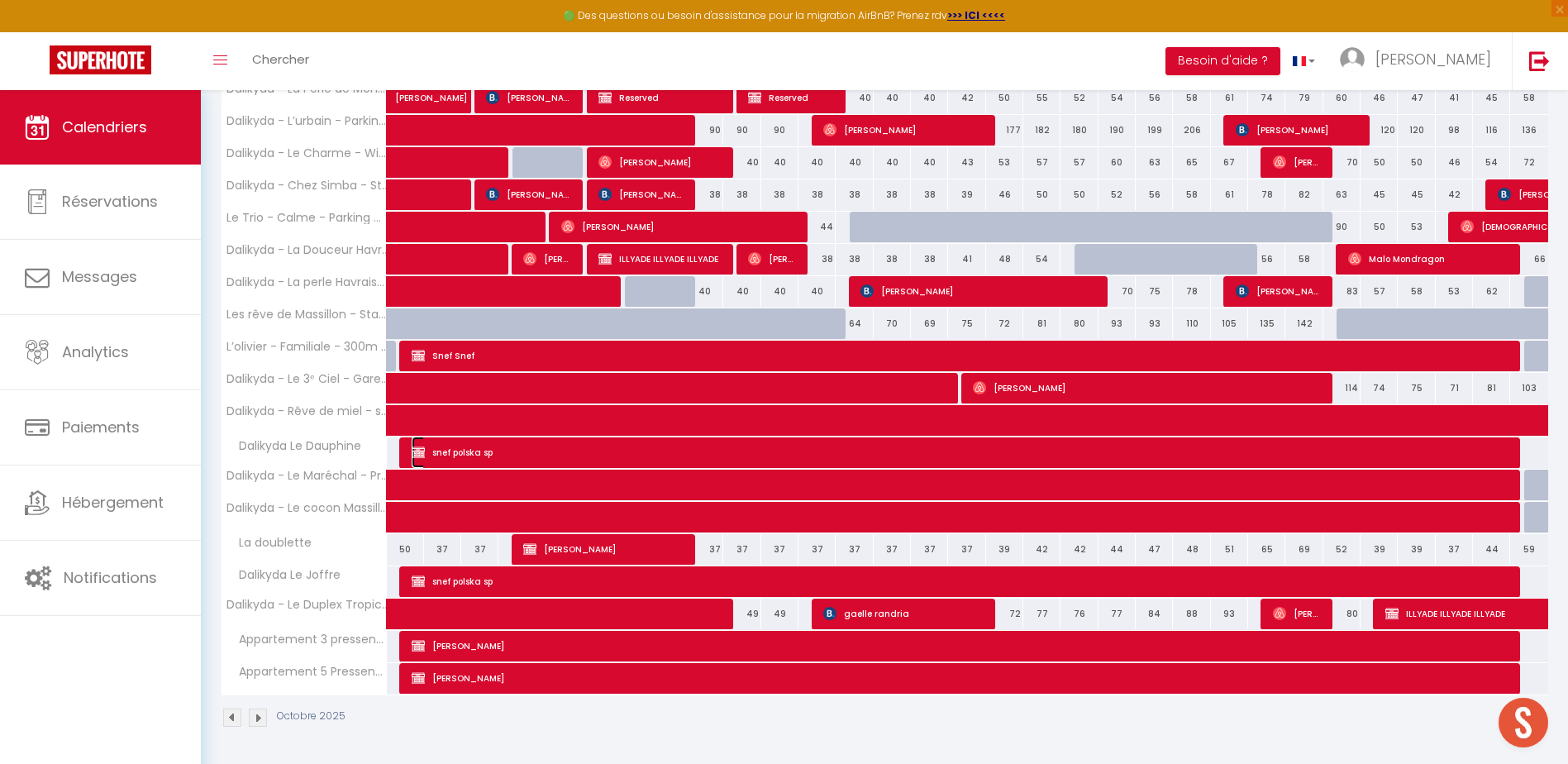
select select "1"
select select
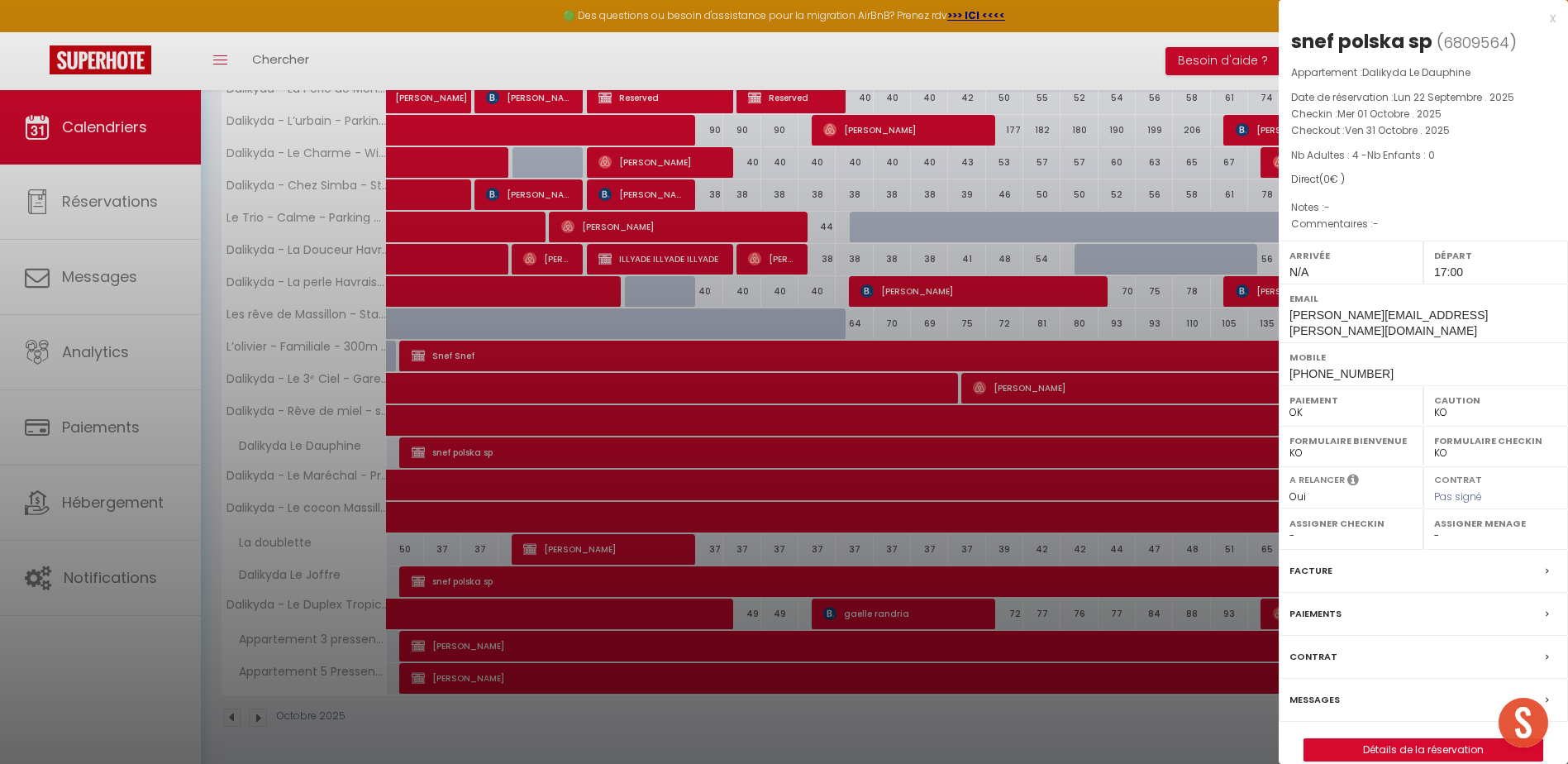
click at [1100, 35] on div at bounding box center [784, 382] width 1568 height 764
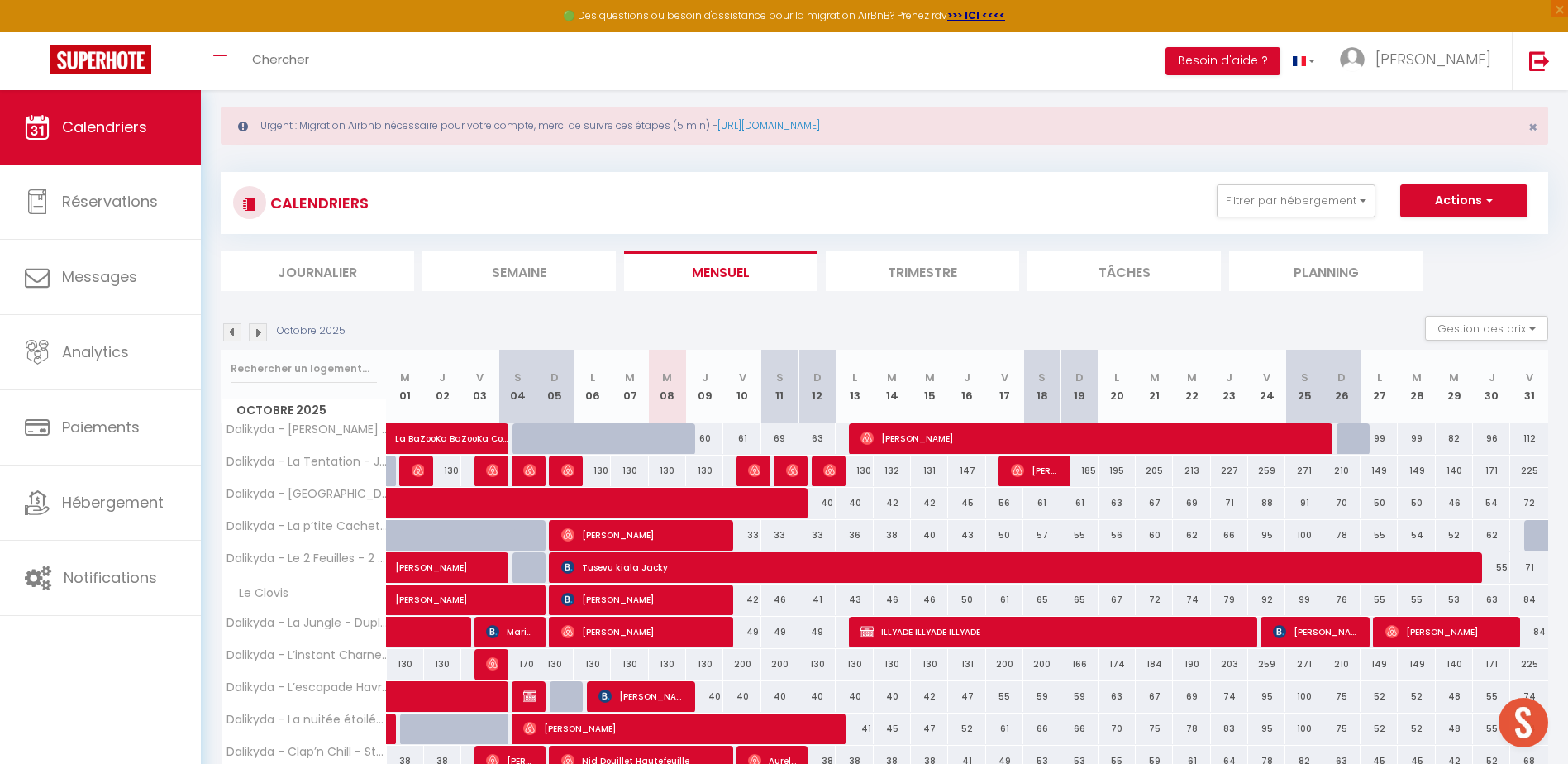
scroll to position [0, 0]
